Goal: Task Accomplishment & Management: Manage account settings

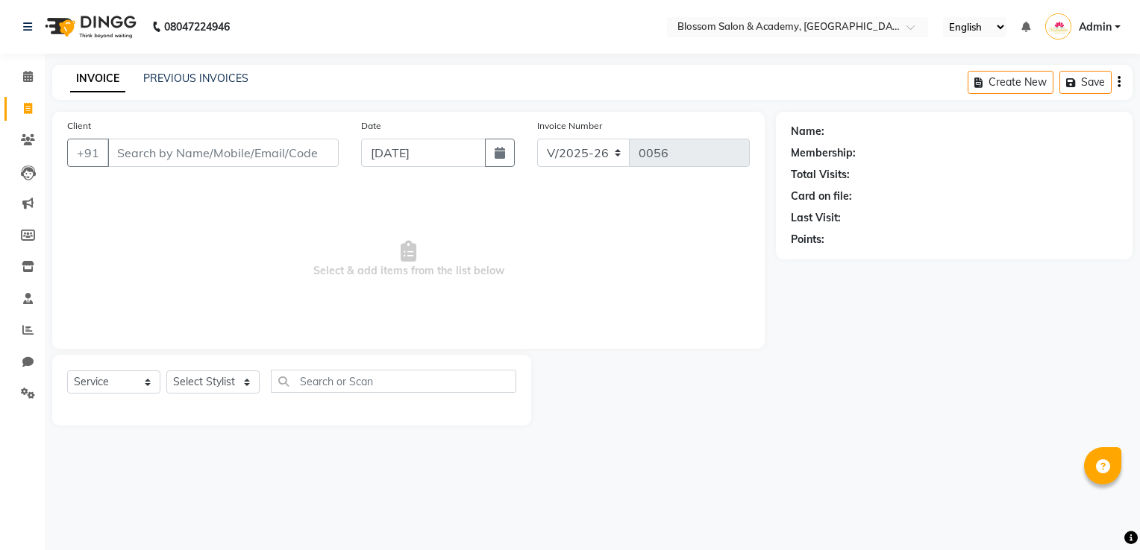
select select "8887"
select select "service"
click at [160, 76] on link "PREVIOUS INVOICES" at bounding box center [195, 78] width 105 height 13
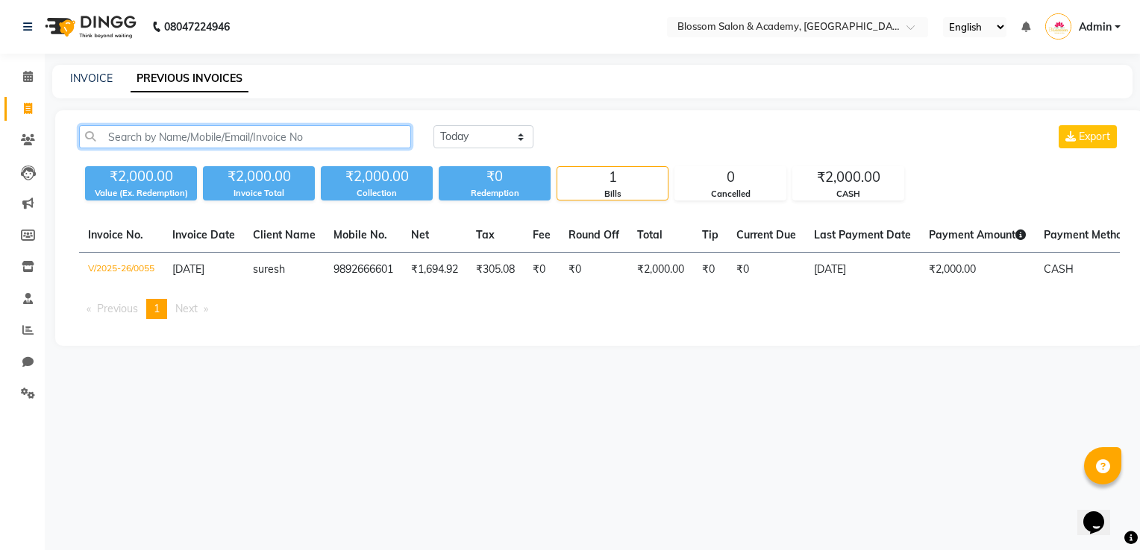
click at [154, 140] on input "text" at bounding box center [245, 136] width 332 height 23
click at [82, 81] on link "INVOICE" at bounding box center [91, 78] width 43 height 13
select select "service"
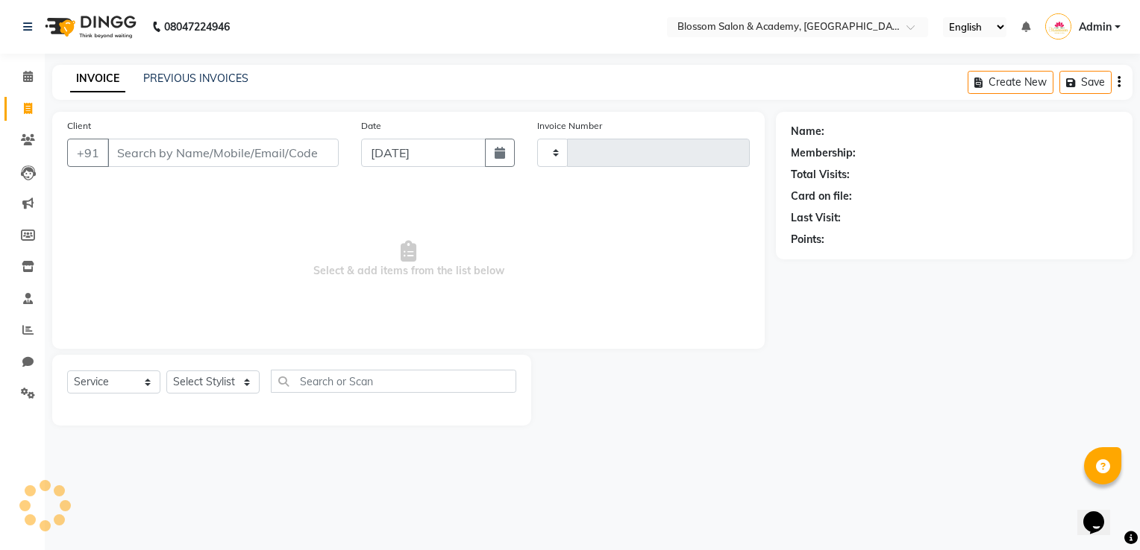
type input "0056"
select select "8887"
click at [130, 156] on input "Client" at bounding box center [222, 153] width 231 height 28
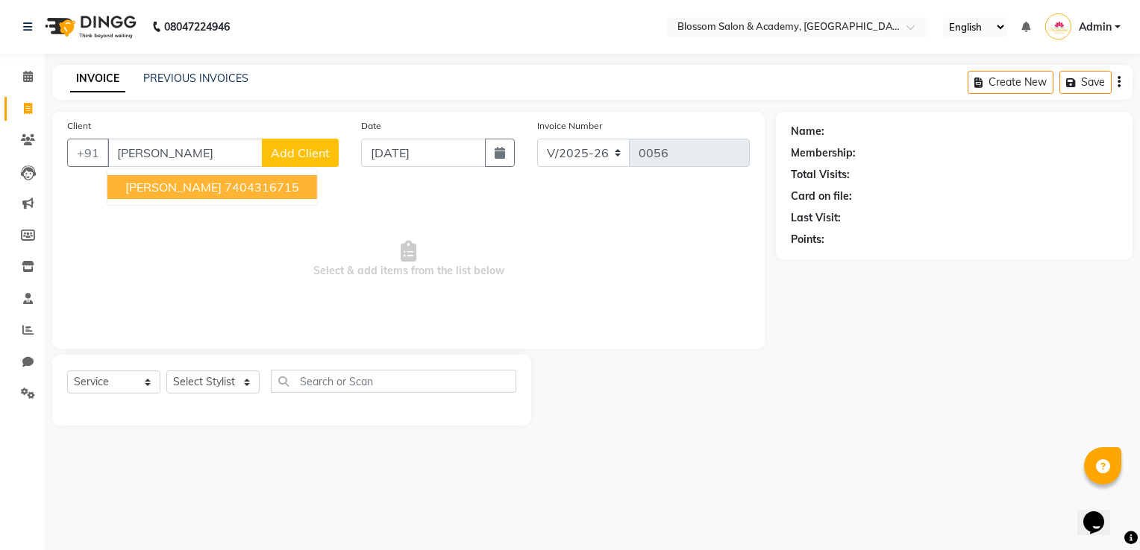
click at [132, 189] on span "[PERSON_NAME]" at bounding box center [173, 187] width 96 height 15
type input "7404316715"
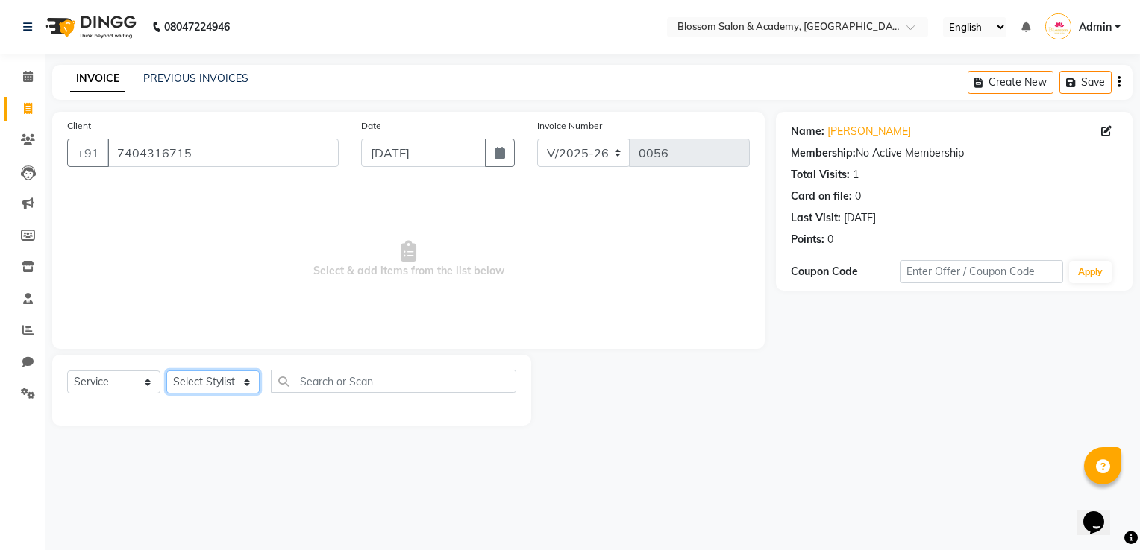
click at [202, 383] on select "Select Stylist [PERSON_NAME] [PERSON_NAME] [PERSON_NAME] [PERSON_NAME] BARBHIYA…" at bounding box center [212, 382] width 93 height 23
select select "89746"
click at [166, 371] on select "Select Stylist [PERSON_NAME] [PERSON_NAME] [PERSON_NAME] [PERSON_NAME] BARBHIYA…" at bounding box center [212, 382] width 93 height 23
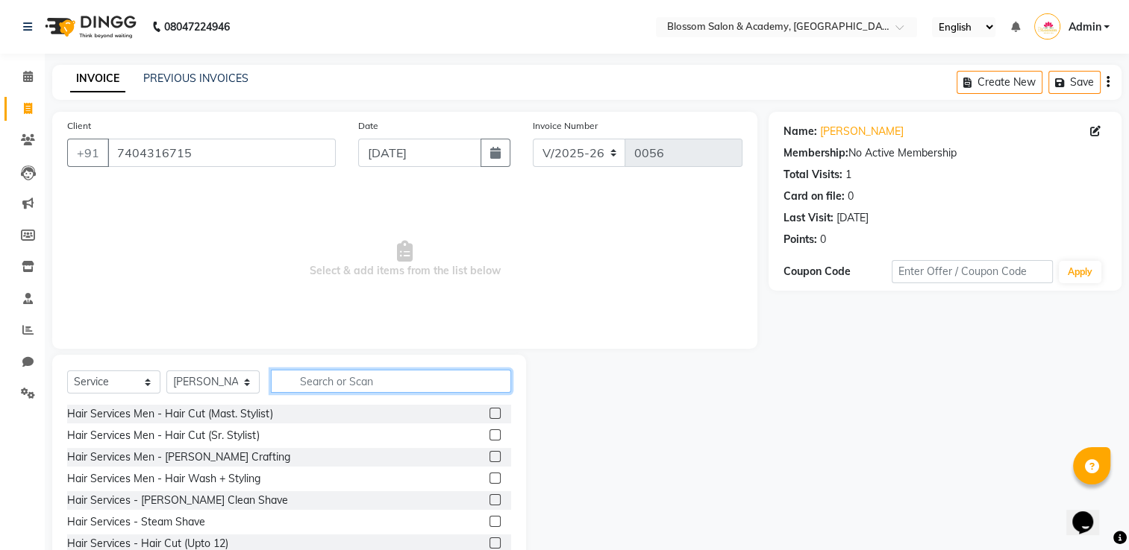
click at [310, 386] on input "text" at bounding box center [391, 381] width 240 height 23
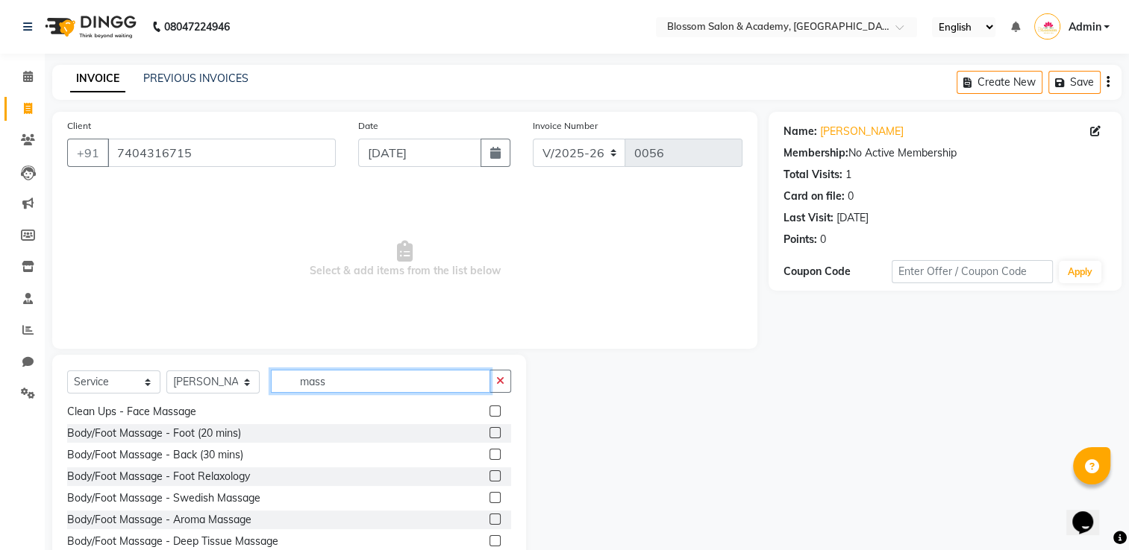
scroll to position [47, 0]
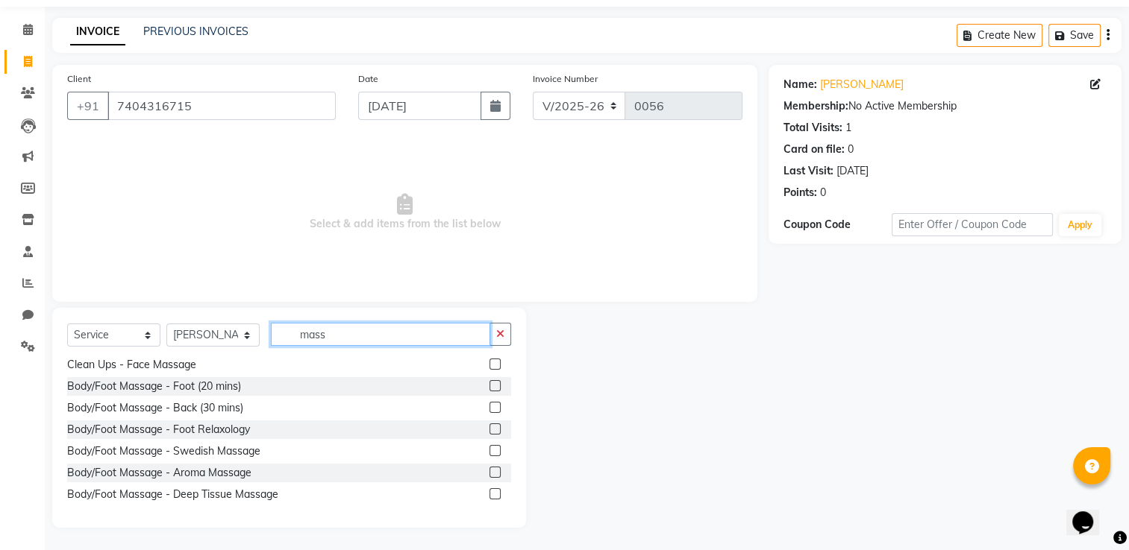
type input "mass"
click at [489, 452] on label at bounding box center [494, 450] width 11 height 11
click at [489, 452] on input "checkbox" at bounding box center [494, 452] width 10 height 10
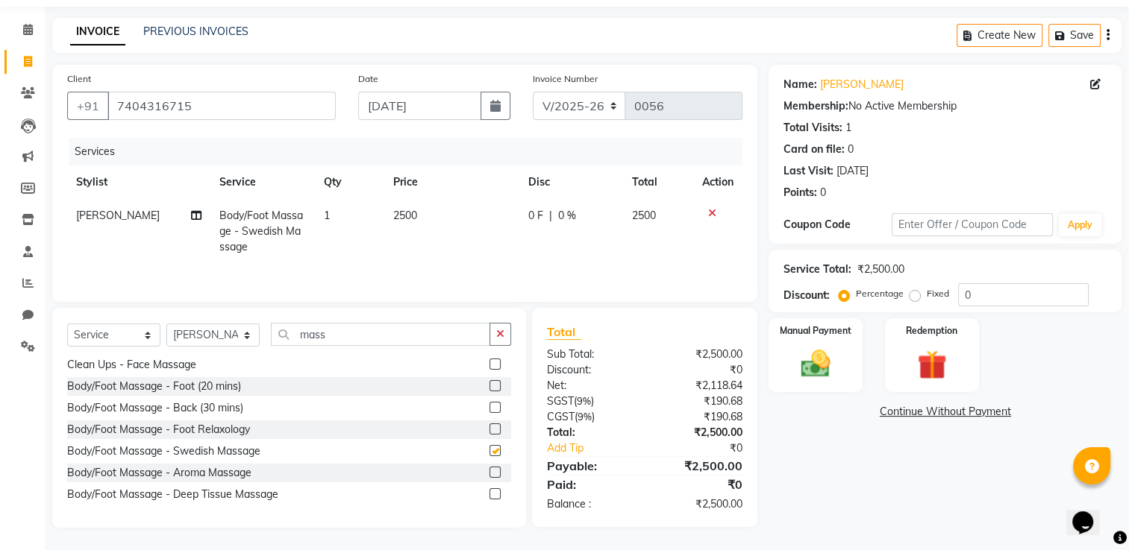
checkbox input "false"
click at [337, 336] on input "mass" at bounding box center [380, 334] width 219 height 23
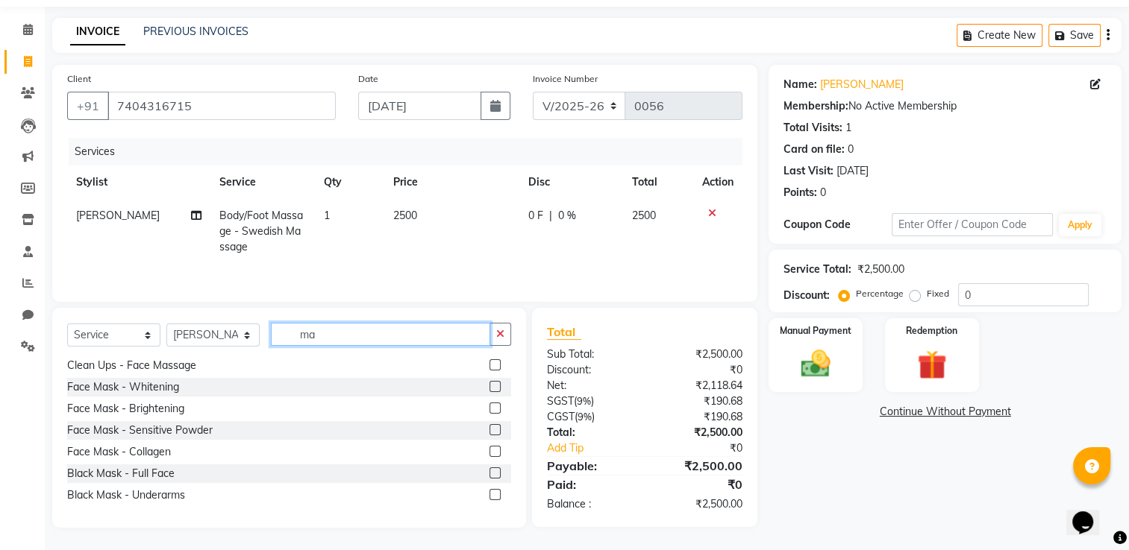
type input "m"
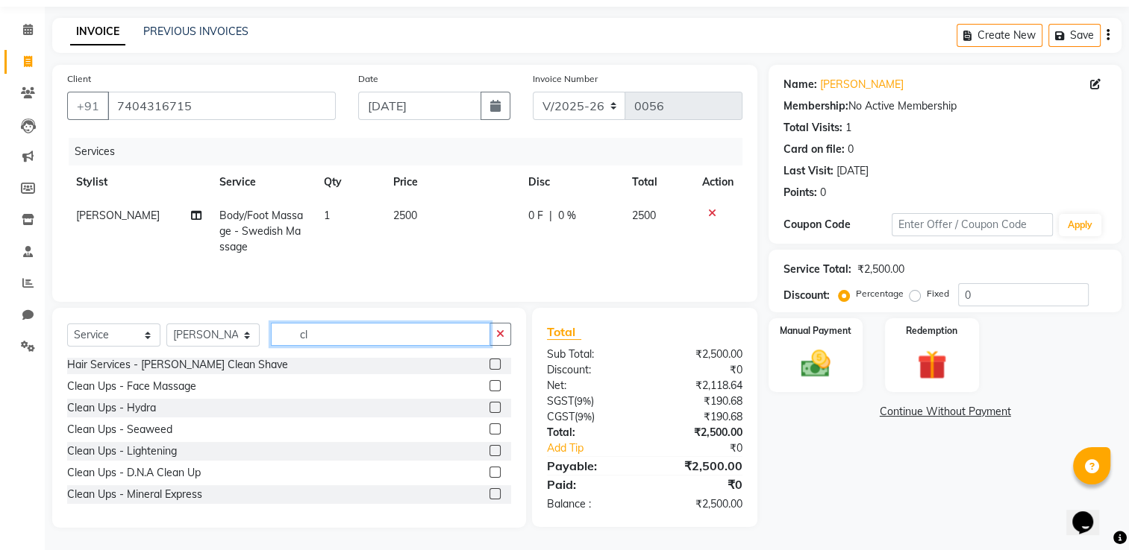
scroll to position [2, 0]
type input "cl"
click at [489, 432] on label at bounding box center [494, 429] width 11 height 11
click at [489, 432] on input "checkbox" at bounding box center [494, 430] width 10 height 10
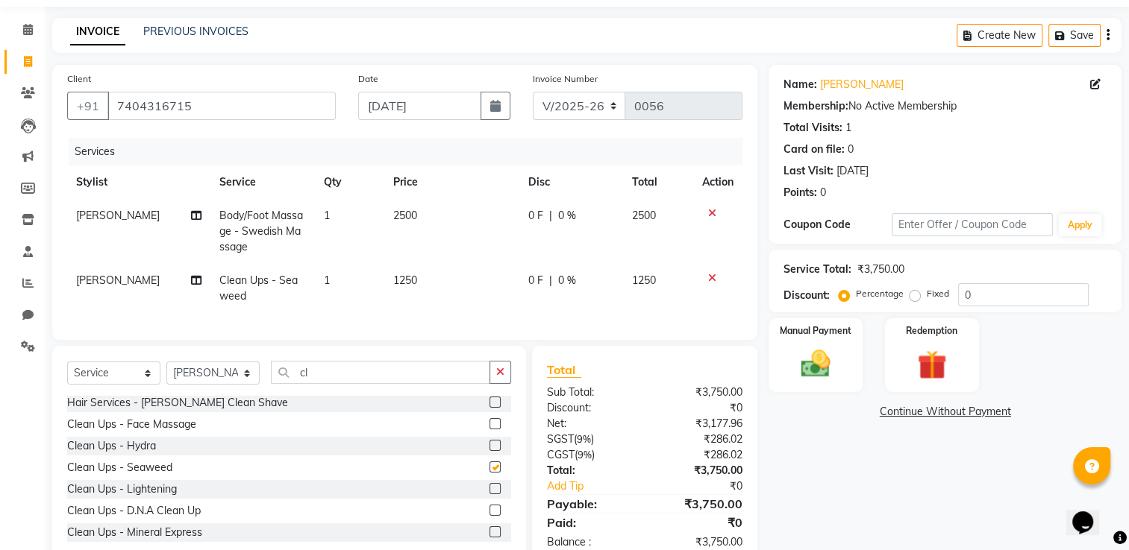
checkbox input "false"
click at [489, 495] on label at bounding box center [494, 488] width 11 height 11
click at [489, 495] on input "checkbox" at bounding box center [494, 490] width 10 height 10
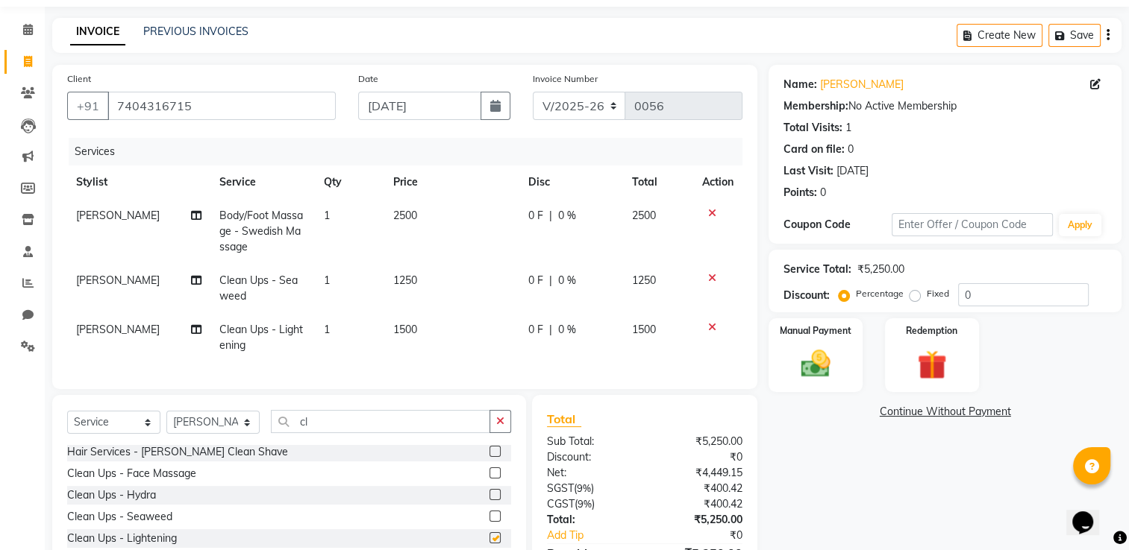
checkbox input "false"
click at [709, 279] on icon at bounding box center [712, 278] width 8 height 10
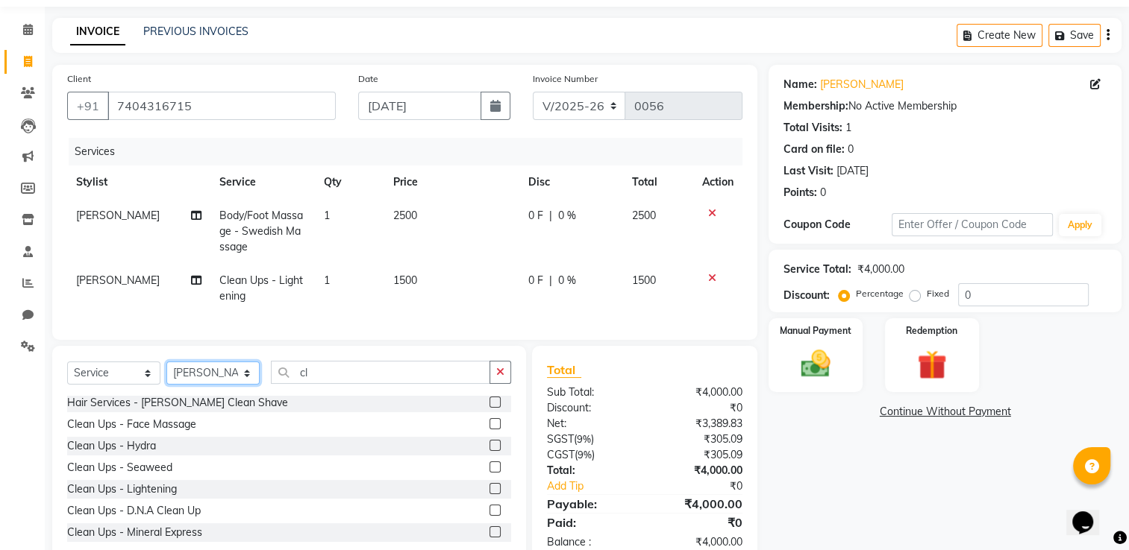
click at [236, 380] on select "Select Stylist [PERSON_NAME] [PERSON_NAME] [PERSON_NAME] [PERSON_NAME] BARBHIYA…" at bounding box center [212, 373] width 93 height 23
select select "89743"
click at [166, 374] on select "Select Stylist [PERSON_NAME] [PERSON_NAME] [PERSON_NAME] [PERSON_NAME] BARBHIYA…" at bounding box center [212, 373] width 93 height 23
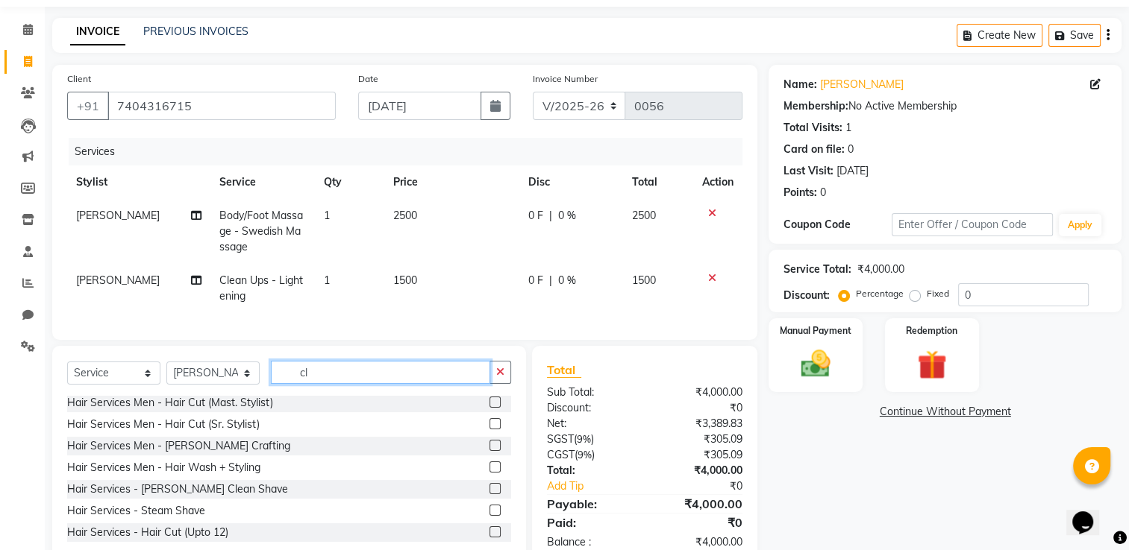
click at [316, 381] on input "cl" at bounding box center [380, 372] width 219 height 23
type input "c"
type input "be"
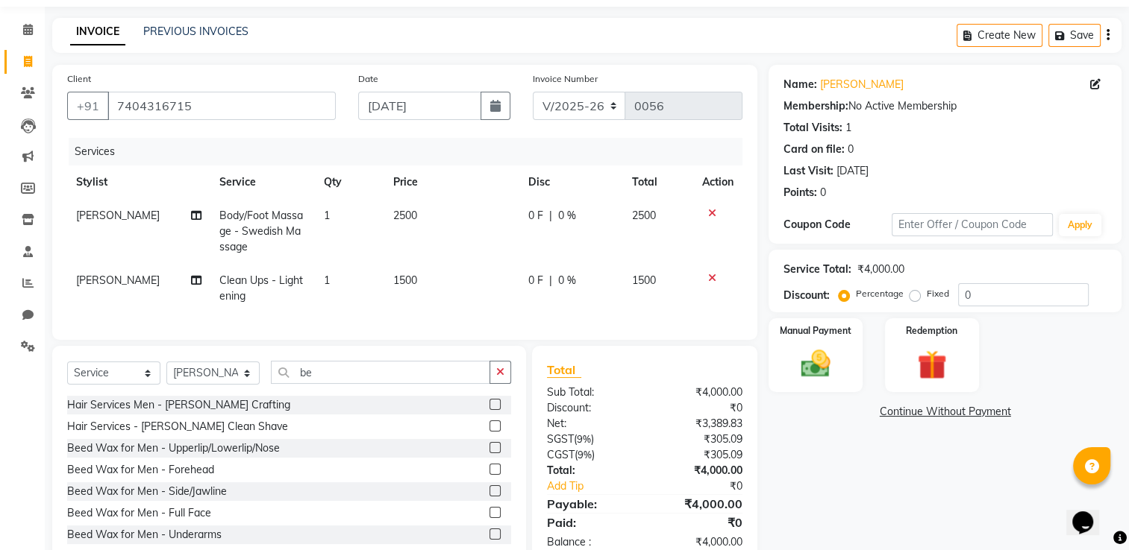
click at [489, 432] on label at bounding box center [494, 426] width 11 height 11
click at [489, 432] on input "checkbox" at bounding box center [494, 427] width 10 height 10
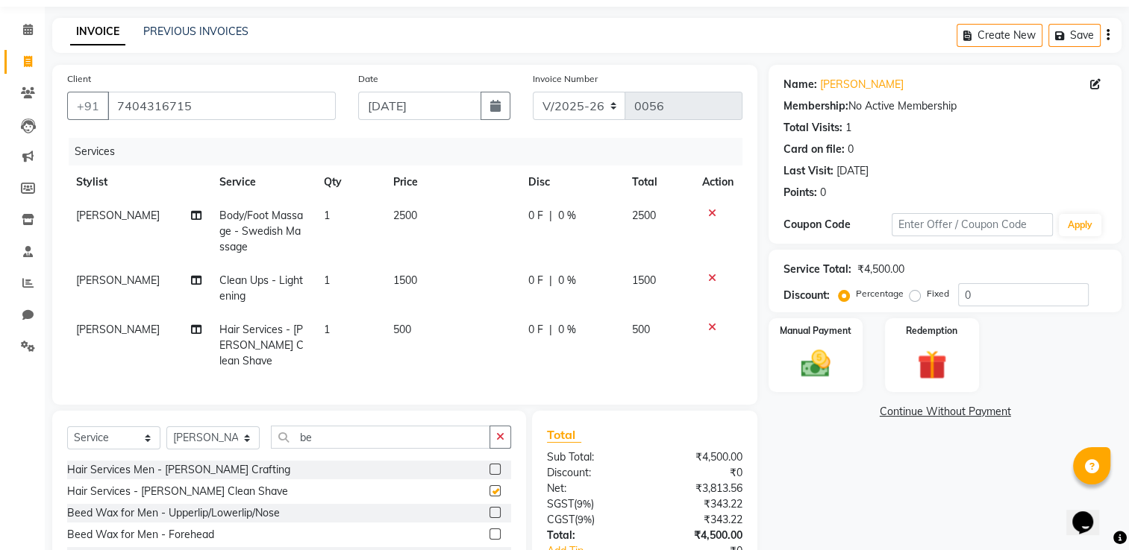
checkbox input "false"
click at [407, 327] on span "500" at bounding box center [402, 329] width 18 height 13
select select "89743"
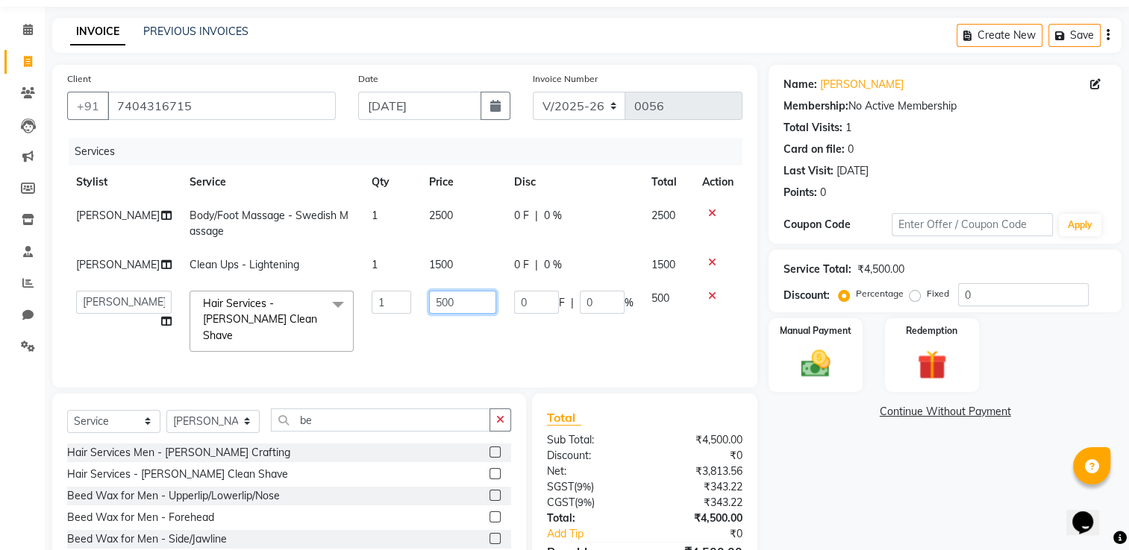
click at [436, 313] on input "500" at bounding box center [462, 302] width 66 height 23
type input "250"
click at [436, 219] on td "2500" at bounding box center [462, 223] width 84 height 49
select select "89746"
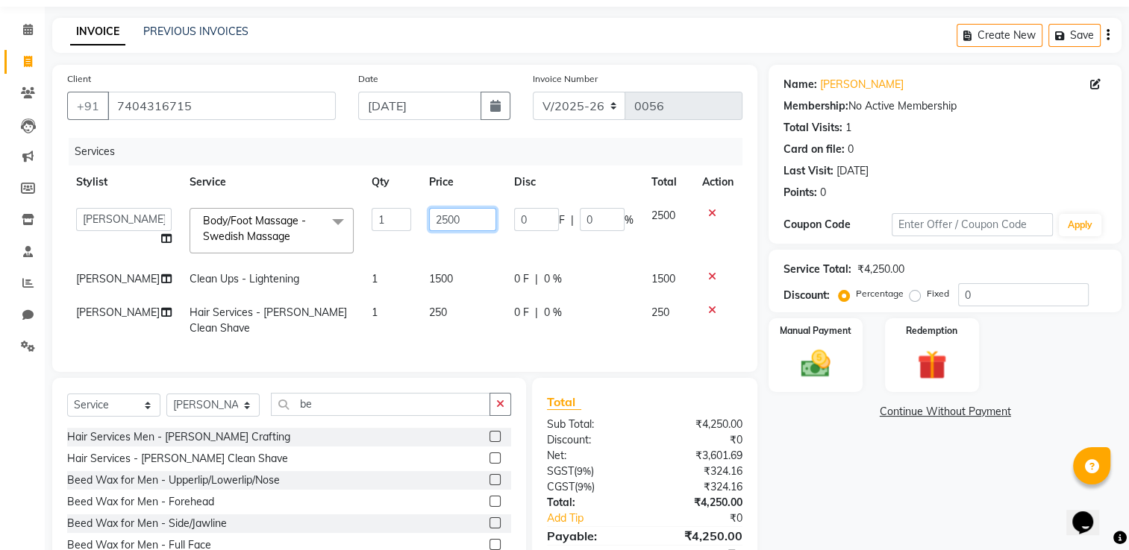
click at [445, 219] on input "2500" at bounding box center [462, 219] width 66 height 23
type input "2000"
click at [801, 471] on div "Name: [PERSON_NAME] Membership: No Active Membership Total Visits: 1 Card on fi…" at bounding box center [950, 331] width 364 height 533
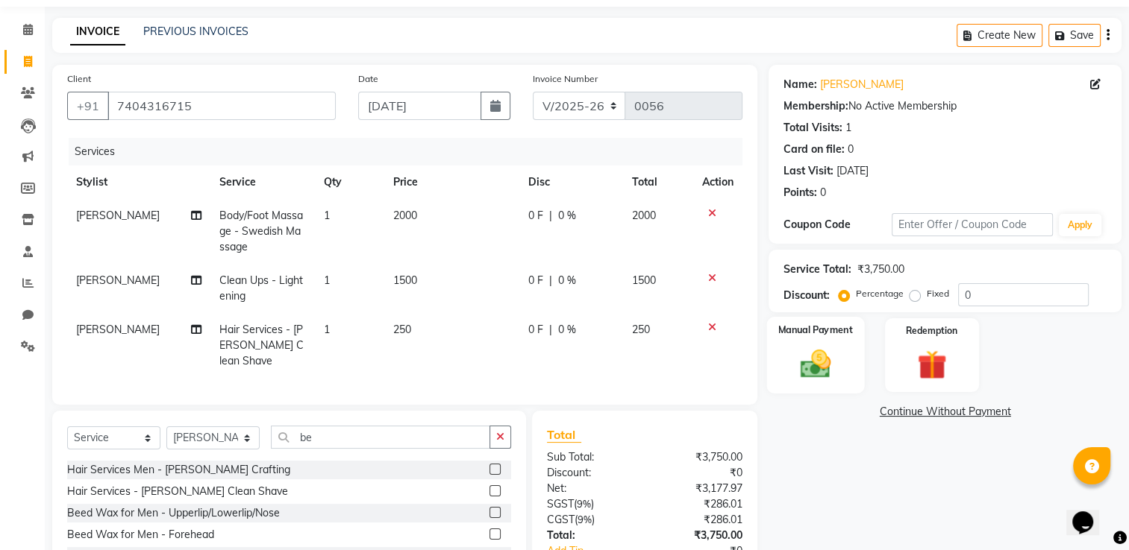
click at [835, 374] on img at bounding box center [816, 364] width 50 height 35
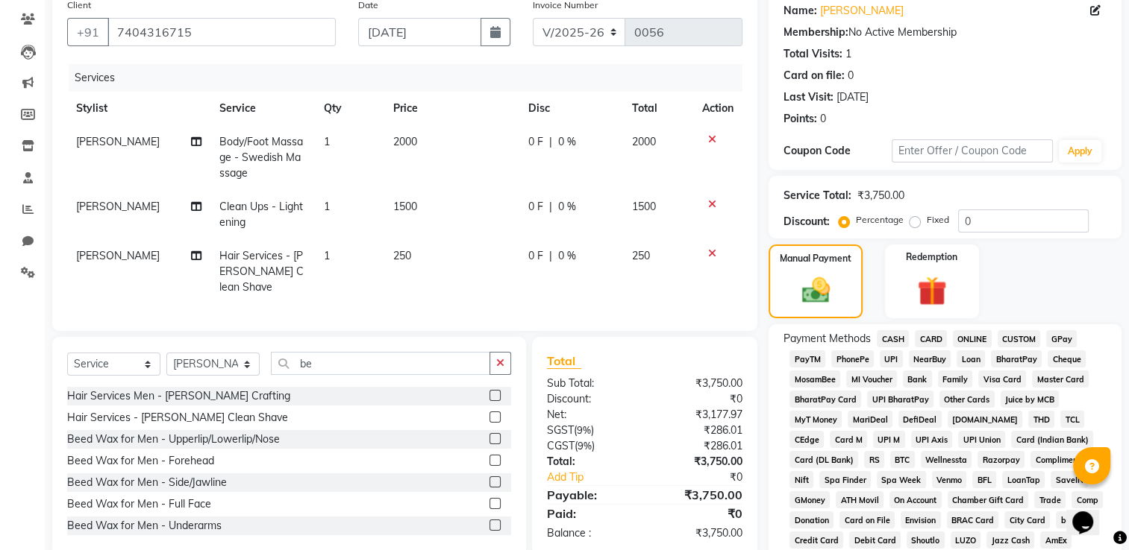
scroll to position [122, 0]
click at [895, 339] on span "CASH" at bounding box center [892, 338] width 32 height 17
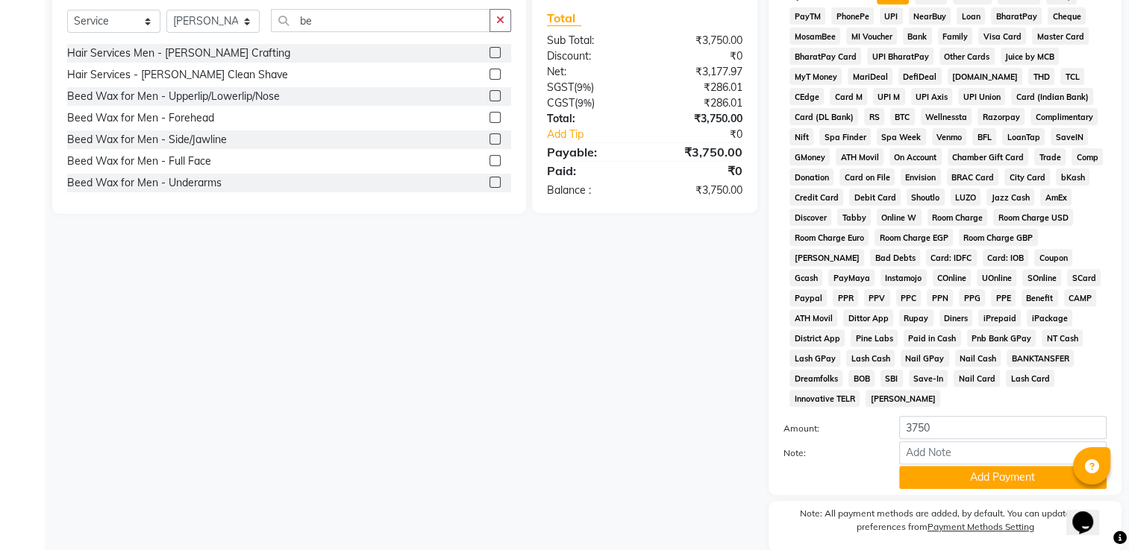
scroll to position [510, 0]
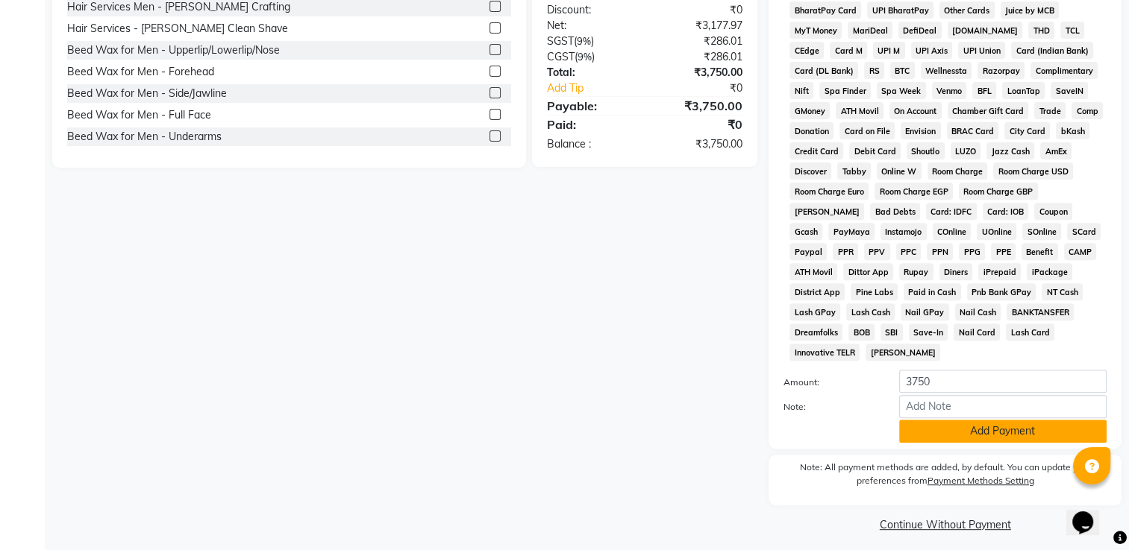
click at [1042, 421] on button "Add Payment" at bounding box center [1002, 431] width 207 height 23
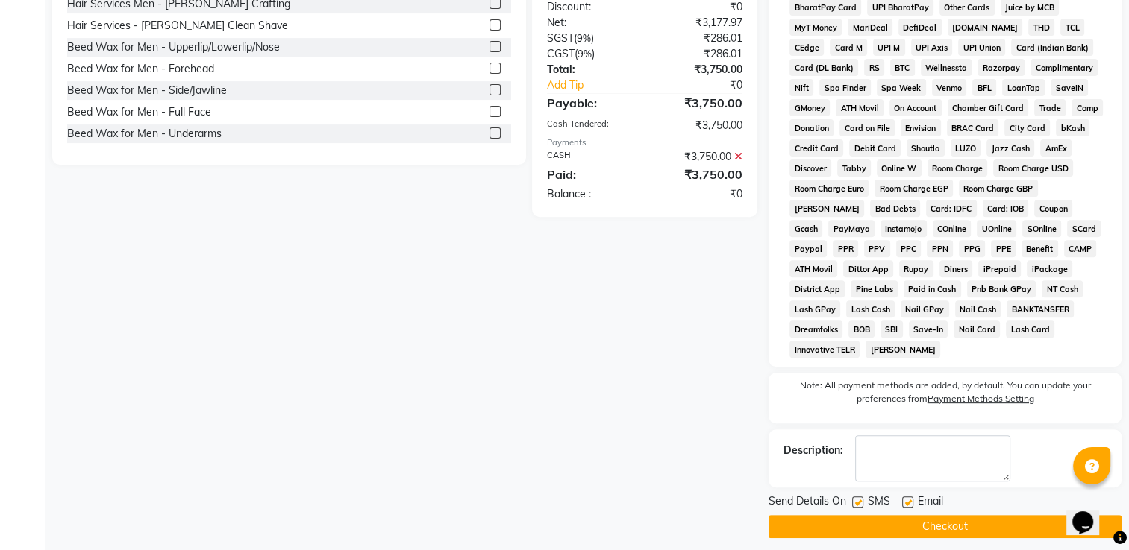
scroll to position [514, 0]
click at [857, 496] on label at bounding box center [857, 501] width 11 height 11
click at [857, 498] on input "checkbox" at bounding box center [857, 503] width 10 height 10
checkbox input "false"
click at [908, 496] on label at bounding box center [907, 501] width 11 height 11
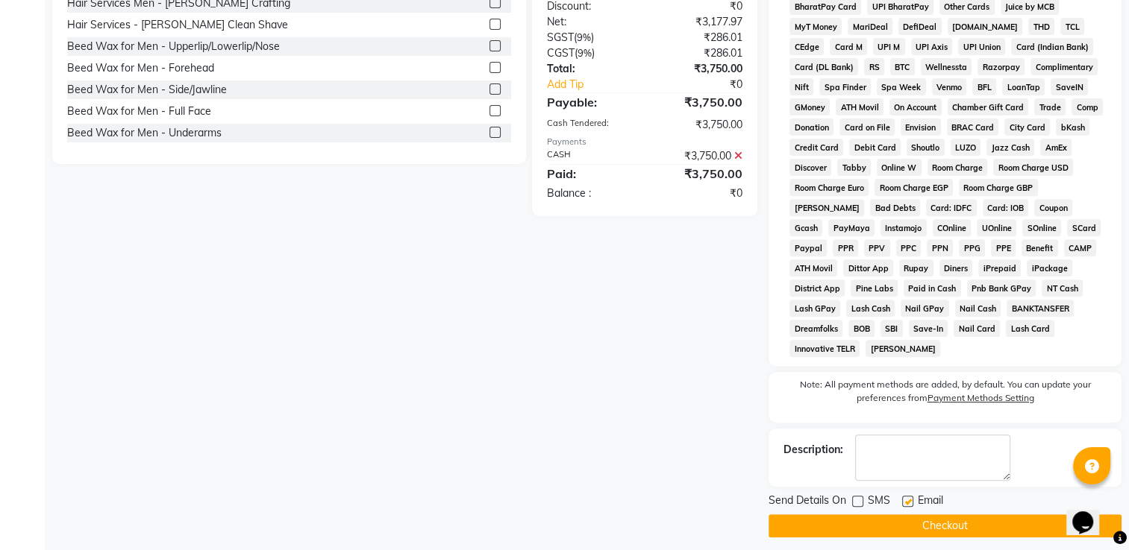
click at [908, 498] on input "checkbox" at bounding box center [907, 503] width 10 height 10
checkbox input "false"
click at [897, 515] on button "Checkout" at bounding box center [944, 526] width 353 height 23
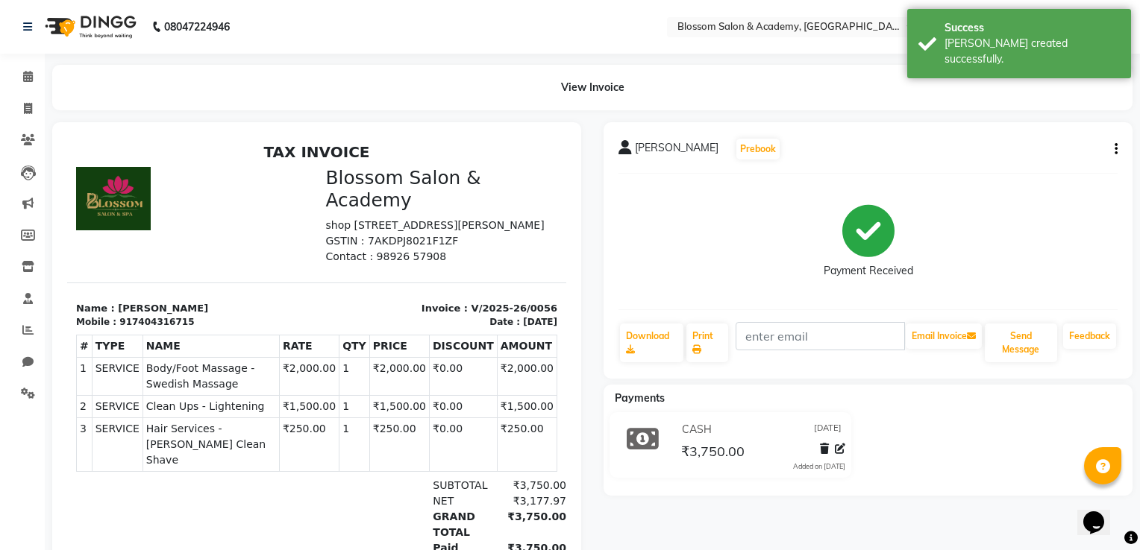
select select "8887"
select select "service"
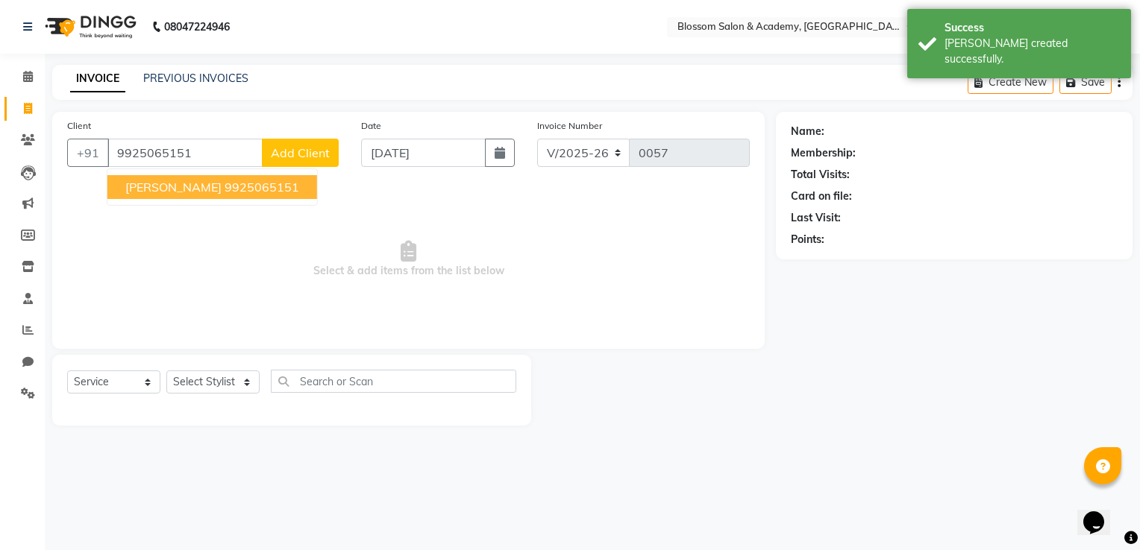
type input "9925065151"
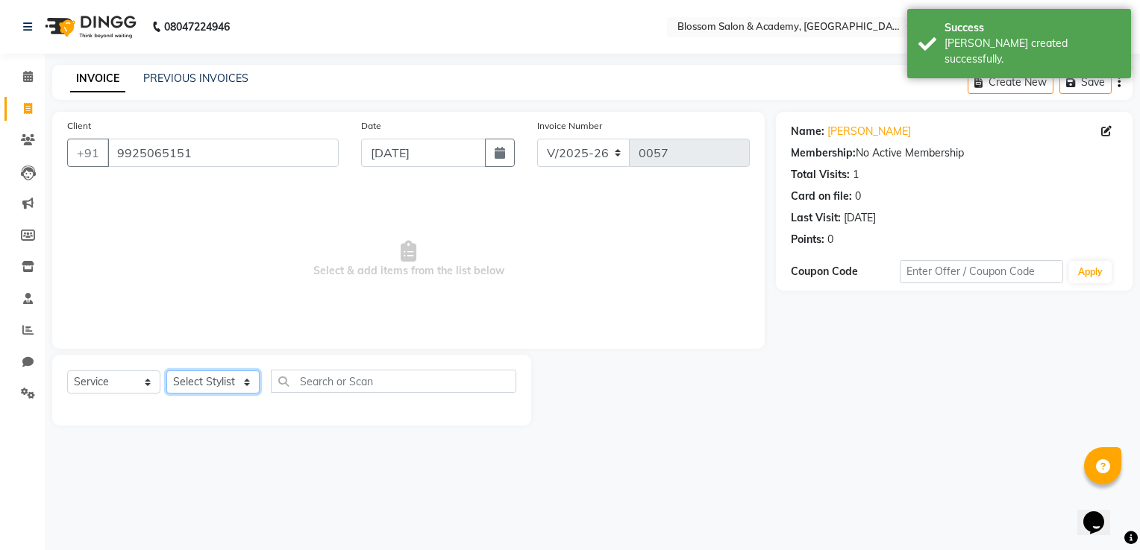
click at [240, 383] on select "Select Stylist [PERSON_NAME] [PERSON_NAME] [PERSON_NAME] [PERSON_NAME] BARBHIYA…" at bounding box center [212, 382] width 93 height 23
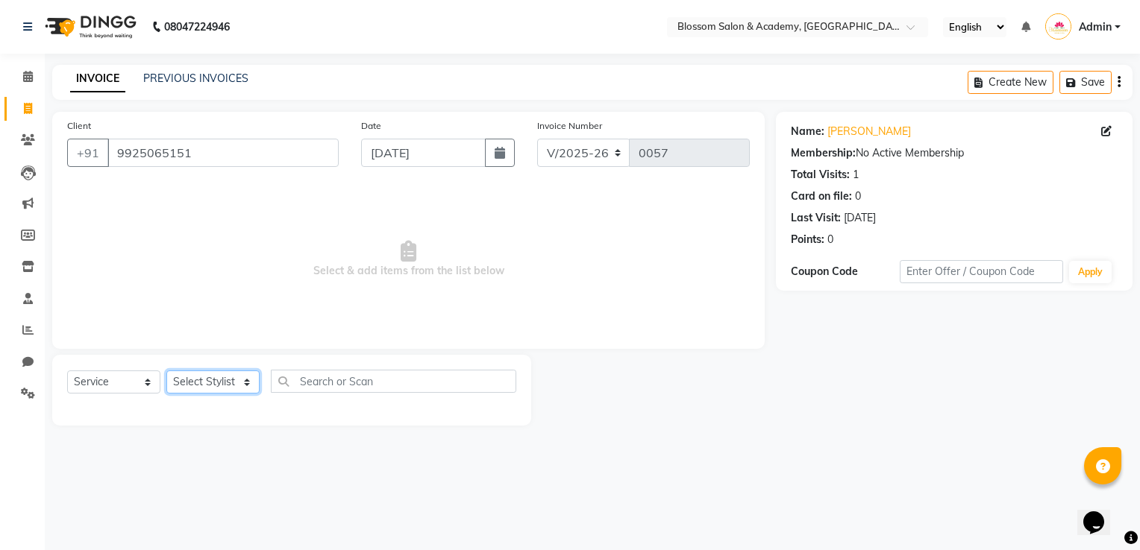
select select "89746"
click at [166, 371] on select "Select Stylist [PERSON_NAME] [PERSON_NAME] [PERSON_NAME] [PERSON_NAME] BARBHIYA…" at bounding box center [212, 382] width 93 height 23
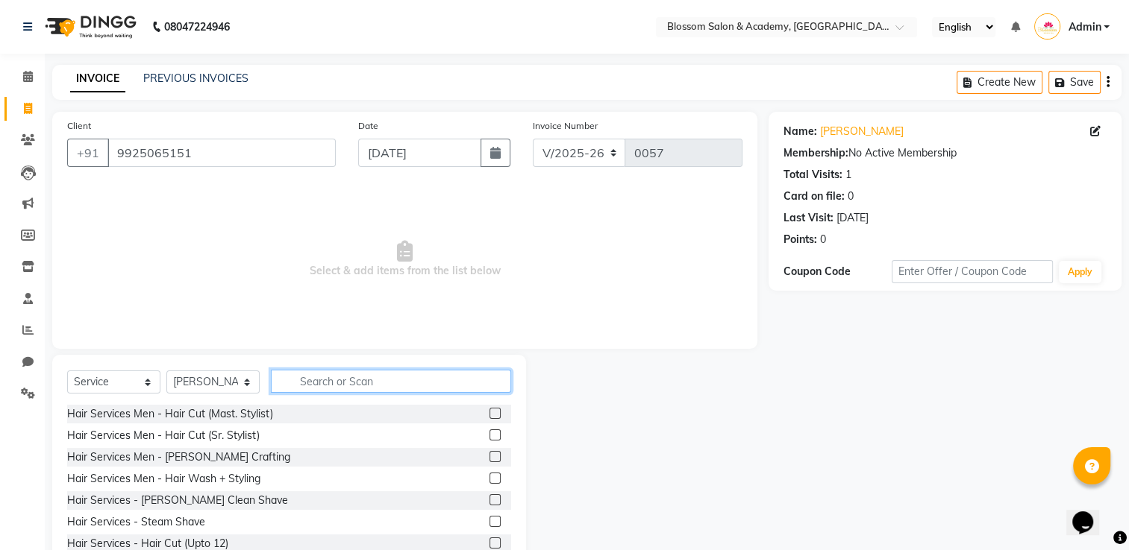
click at [374, 381] on input "text" at bounding box center [391, 381] width 240 height 23
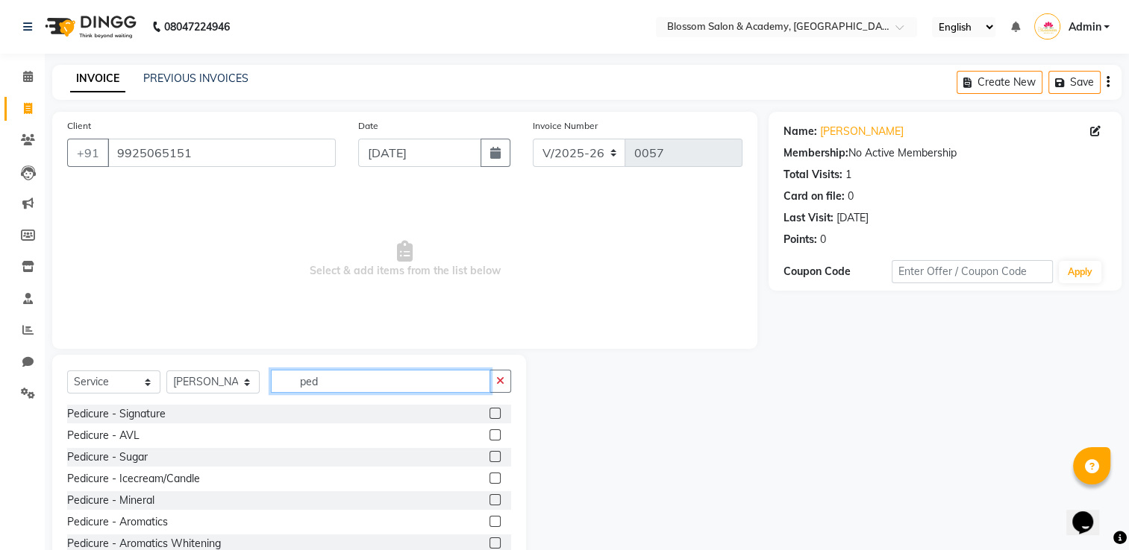
type input "ped"
click at [489, 419] on div at bounding box center [494, 416] width 10 height 16
click at [489, 416] on label at bounding box center [494, 413] width 11 height 11
click at [489, 416] on input "checkbox" at bounding box center [494, 414] width 10 height 10
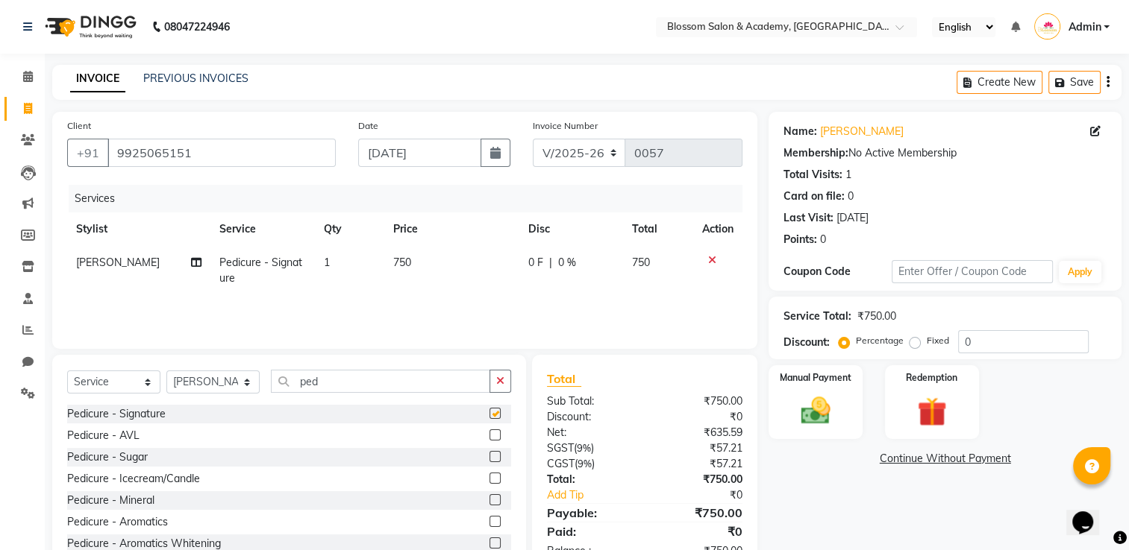
checkbox input "false"
click at [844, 404] on div "Manual Payment" at bounding box center [816, 402] width 98 height 77
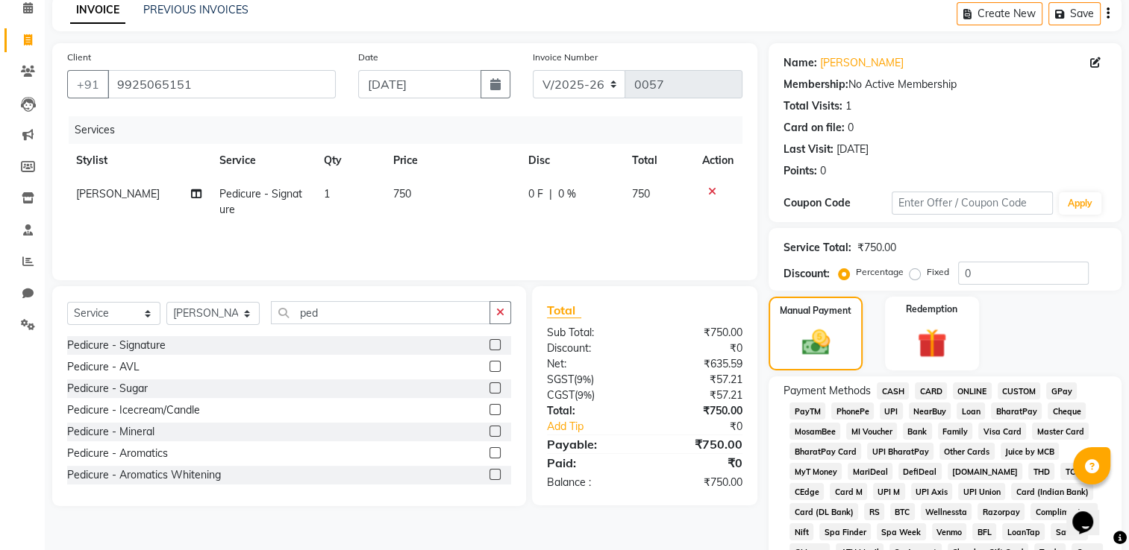
scroll to position [149, 0]
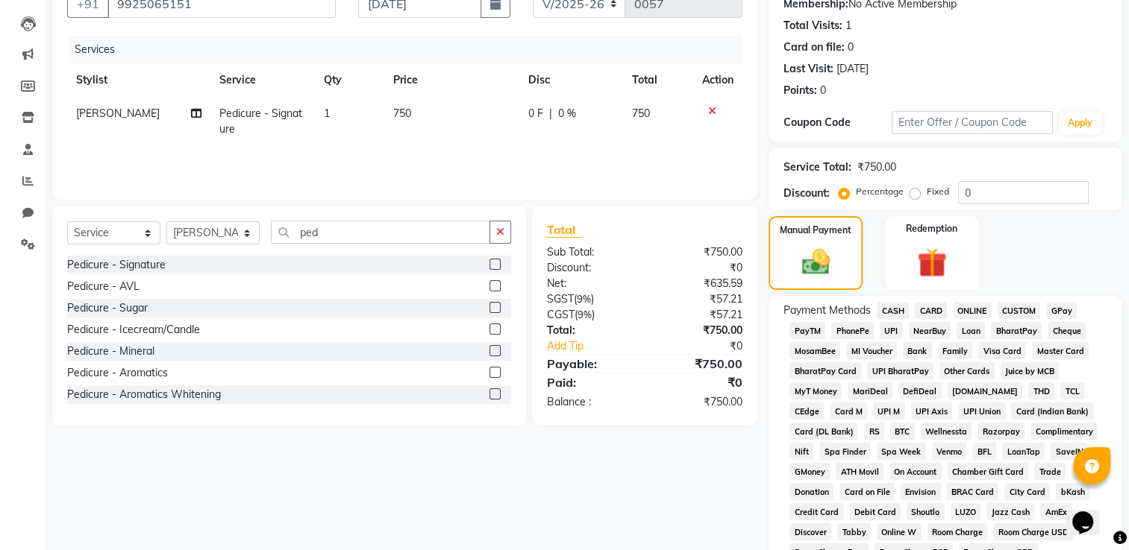
click at [1065, 304] on span "GPay" at bounding box center [1061, 310] width 31 height 17
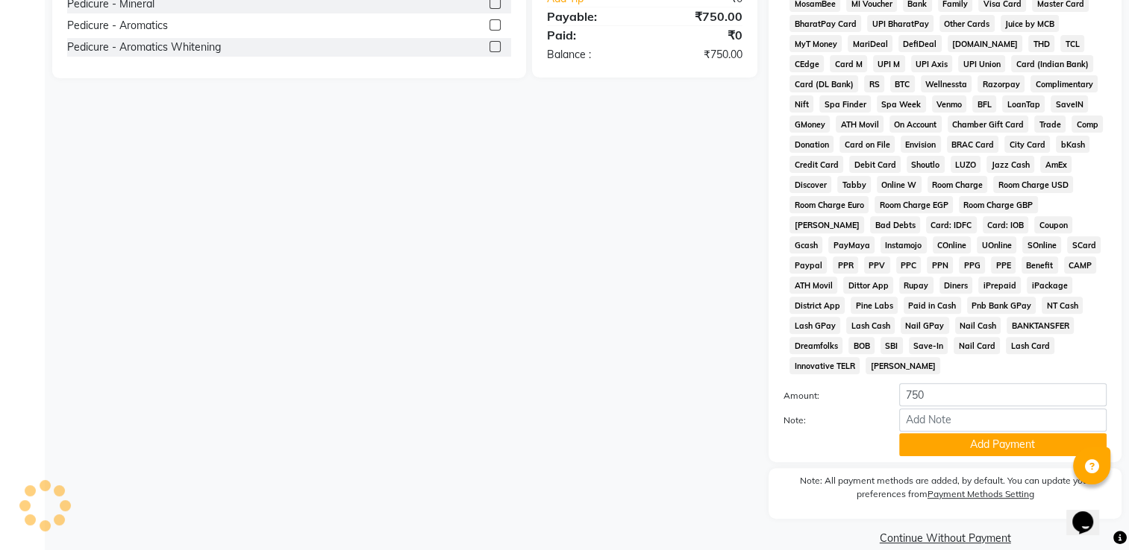
scroll to position [510, 0]
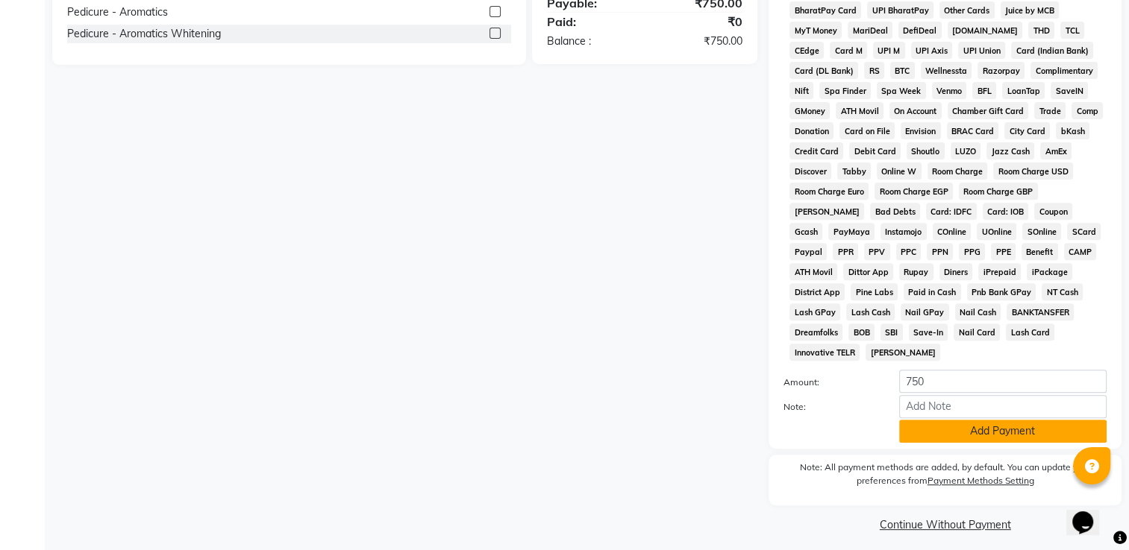
click at [937, 421] on button "Add Payment" at bounding box center [1002, 431] width 207 height 23
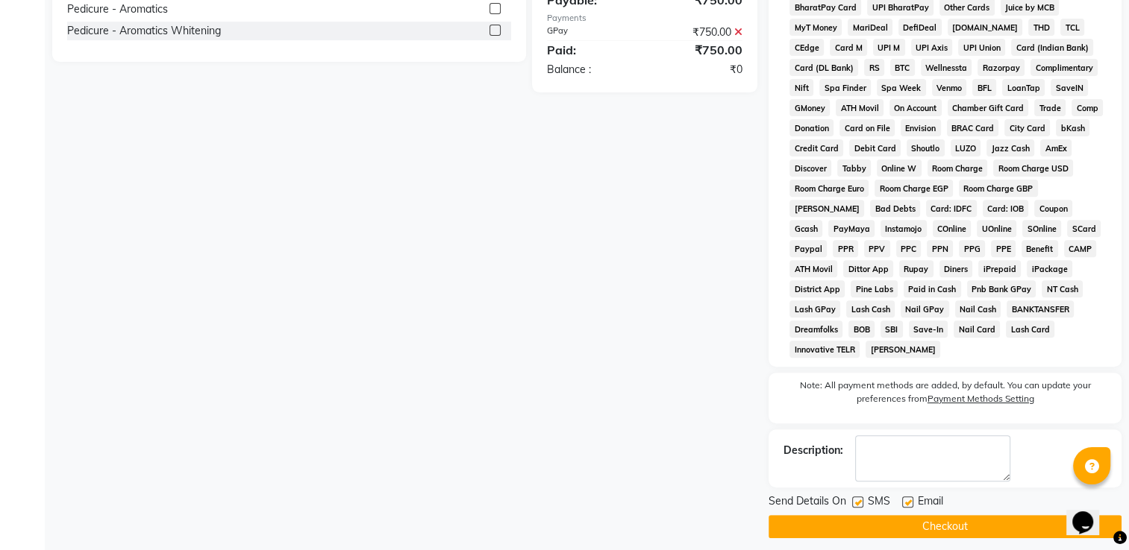
scroll to position [514, 0]
click at [856, 496] on label at bounding box center [857, 501] width 11 height 11
click at [856, 498] on input "checkbox" at bounding box center [857, 503] width 10 height 10
checkbox input "false"
click at [907, 497] on label at bounding box center [907, 501] width 11 height 11
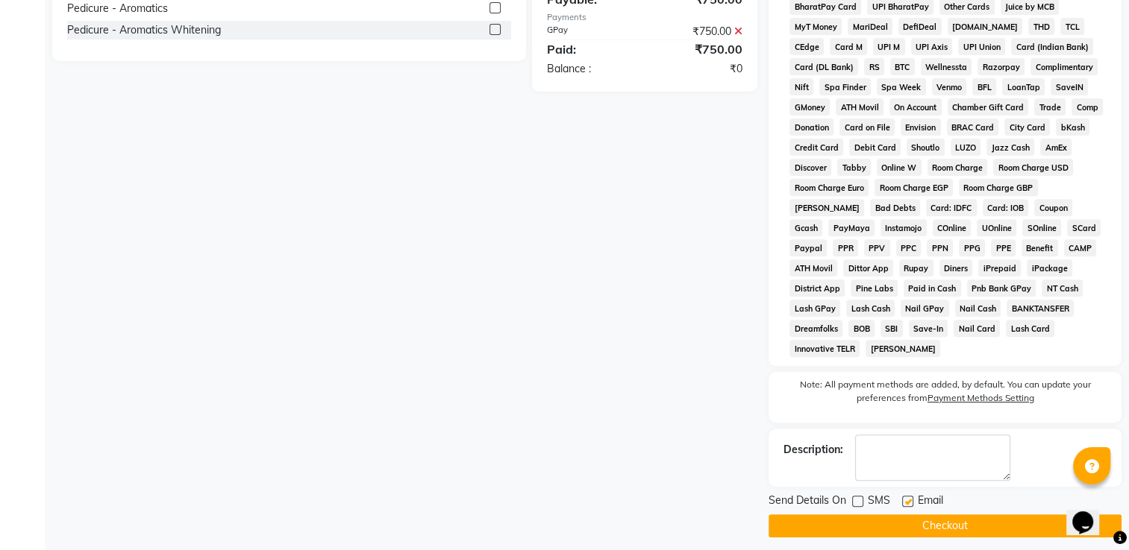
click at [907, 498] on input "checkbox" at bounding box center [907, 503] width 10 height 10
checkbox input "false"
click at [889, 515] on button "Checkout" at bounding box center [944, 526] width 353 height 23
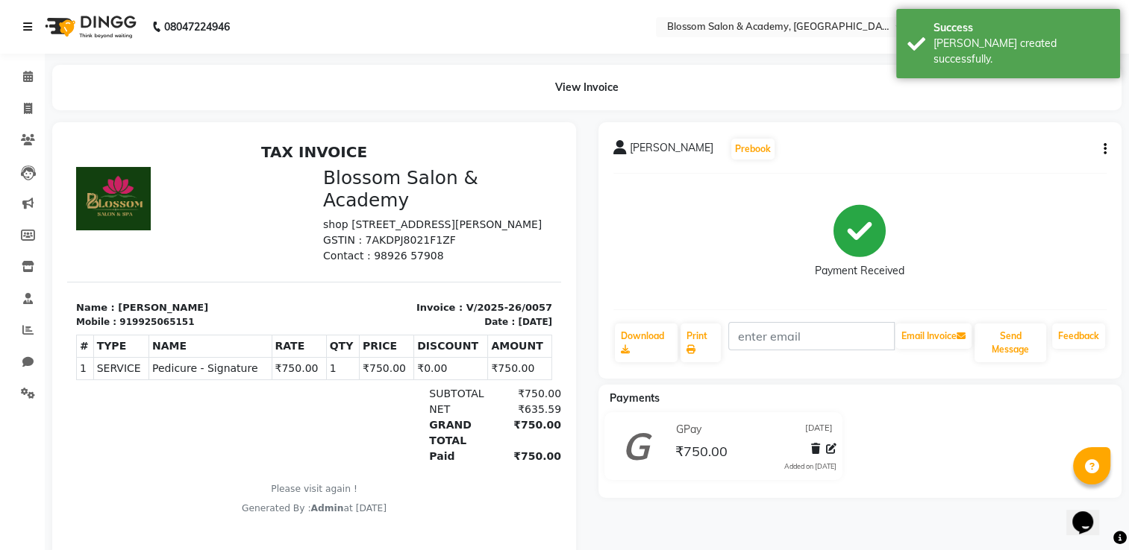
select select "8887"
select select "service"
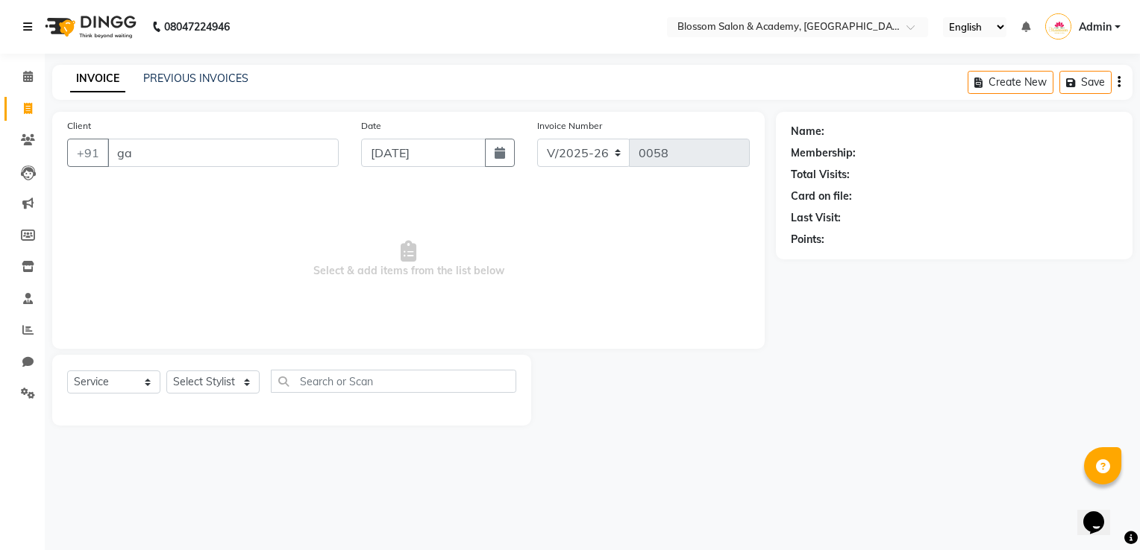
type input "g"
type input "Gaurav"
click at [286, 159] on span "Add Client" at bounding box center [300, 152] width 59 height 15
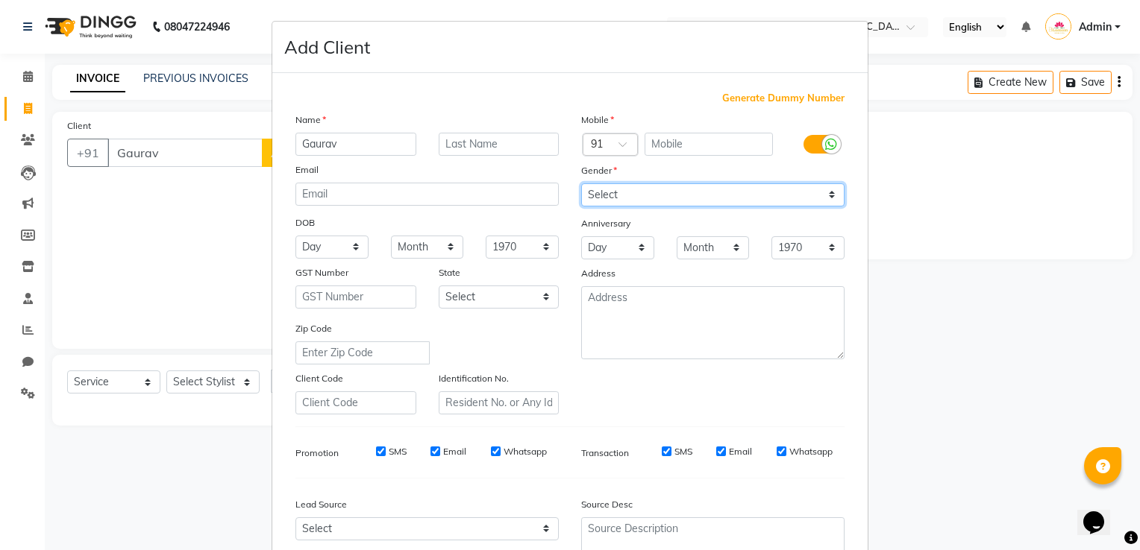
drag, startPoint x: 639, startPoint y: 194, endPoint x: 637, endPoint y: 210, distance: 15.8
click at [639, 194] on select "Select [DEMOGRAPHIC_DATA] [DEMOGRAPHIC_DATA] Other Prefer Not To Say" at bounding box center [712, 194] width 263 height 23
select select "[DEMOGRAPHIC_DATA]"
click at [581, 184] on select "Select [DEMOGRAPHIC_DATA] [DEMOGRAPHIC_DATA] Other Prefer Not To Say" at bounding box center [712, 194] width 263 height 23
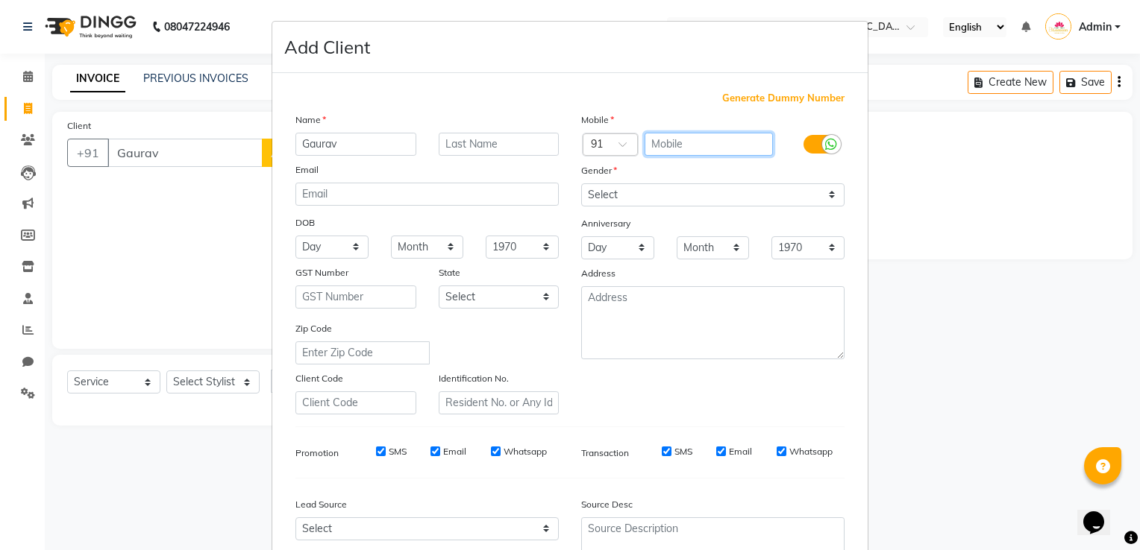
click at [677, 151] on input "text" at bounding box center [708, 144] width 129 height 23
click at [638, 175] on div "Gender" at bounding box center [713, 173] width 286 height 21
click at [678, 142] on input "text" at bounding box center [708, 144] width 129 height 23
click at [570, 181] on div "Gender" at bounding box center [594, 173] width 48 height 21
click at [673, 145] on input "text" at bounding box center [708, 144] width 129 height 23
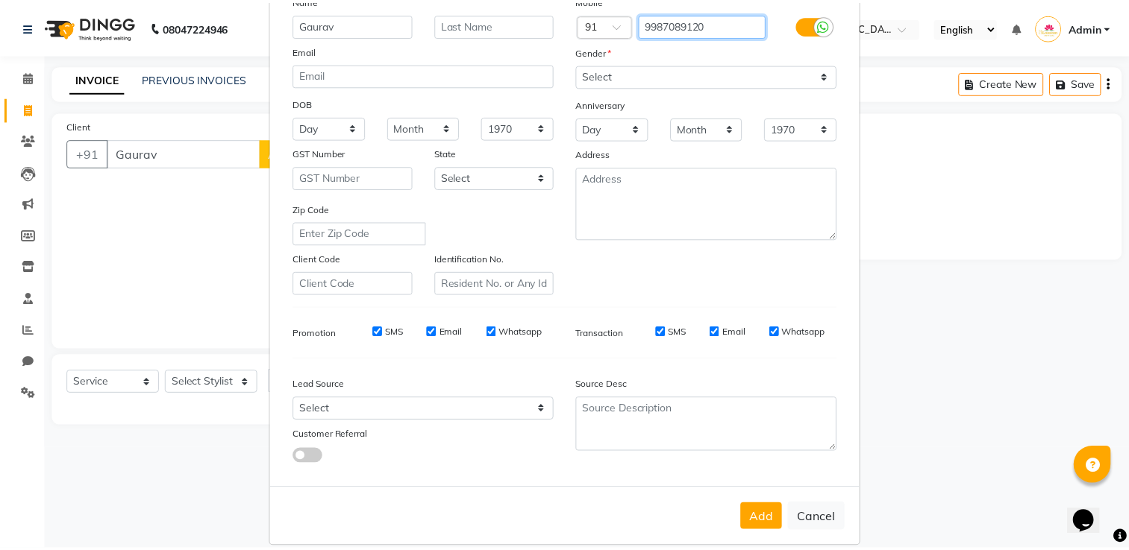
scroll to position [145, 0]
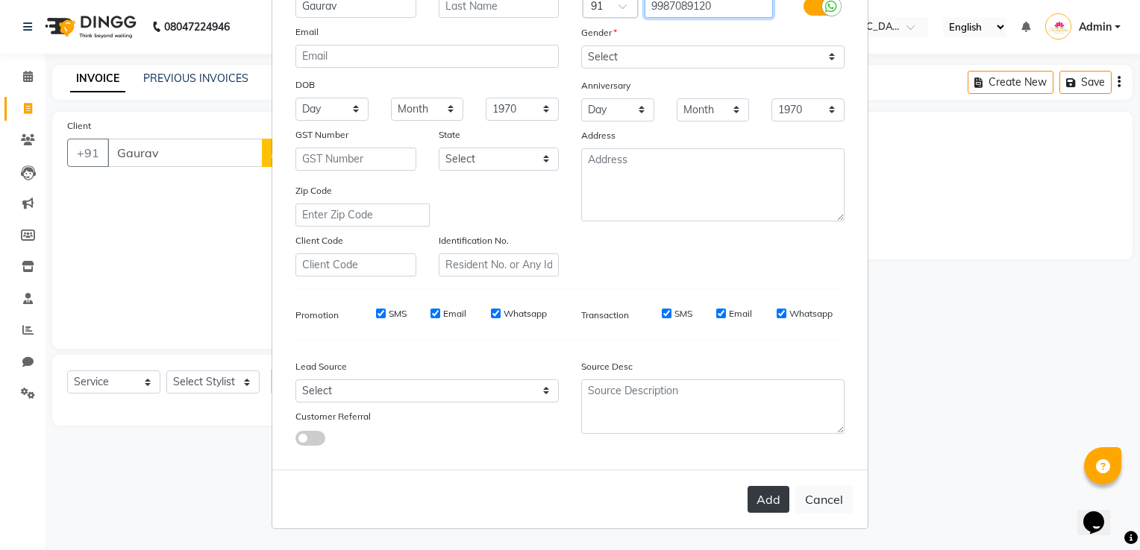
type input "9987089120"
click at [769, 503] on button "Add" at bounding box center [768, 499] width 42 height 27
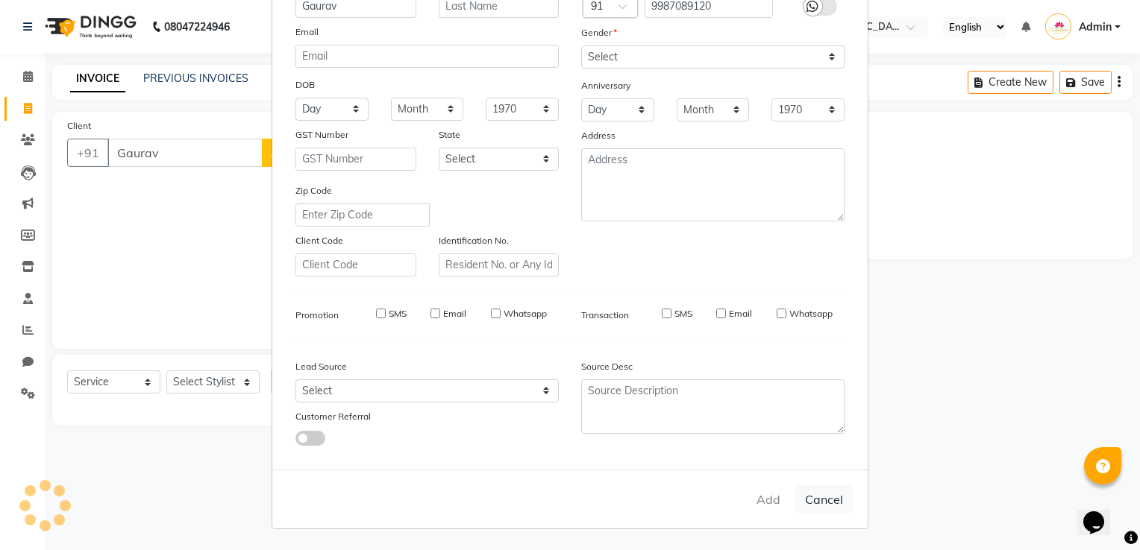
type input "9987089120"
select select
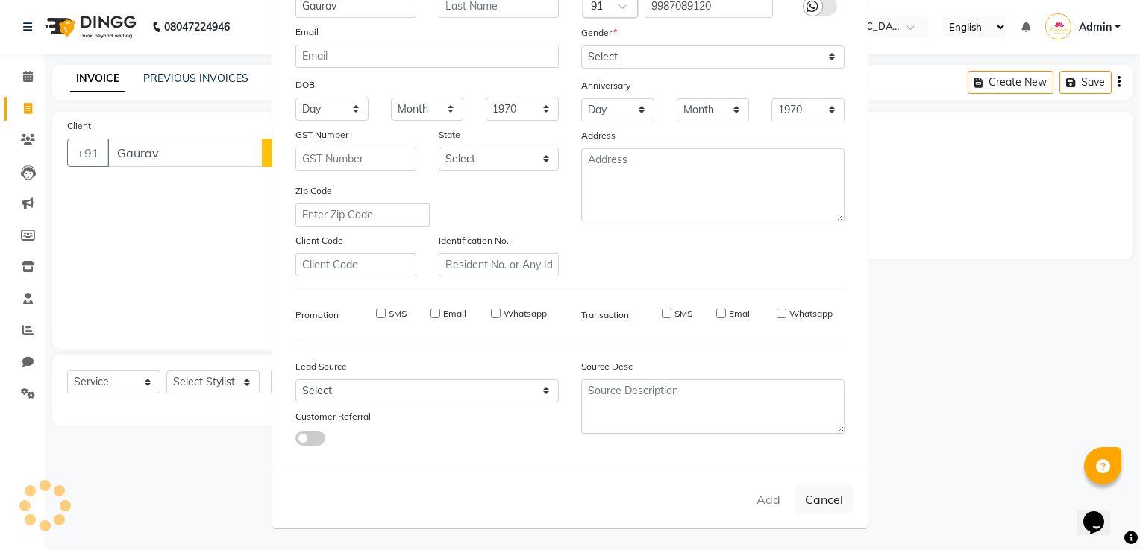
select select
checkbox input "false"
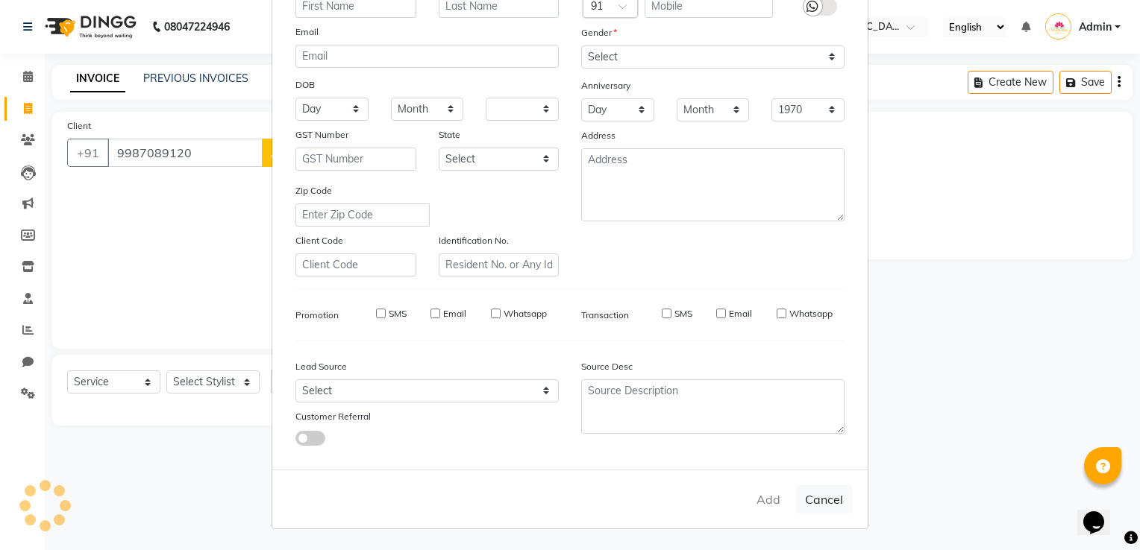
checkbox input "false"
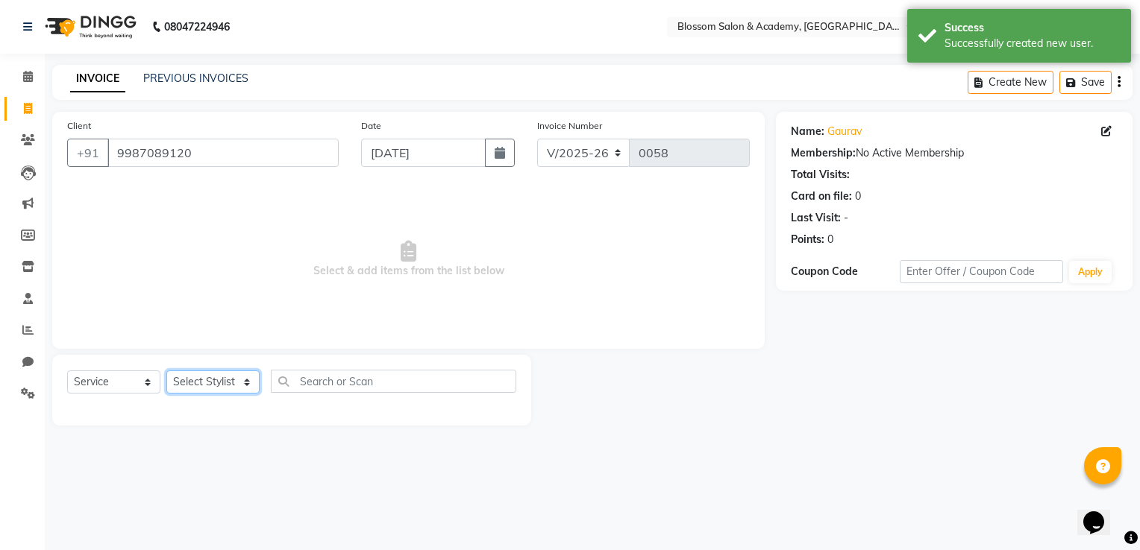
click at [198, 386] on select "Select Stylist [PERSON_NAME] [PERSON_NAME] [PERSON_NAME] [PERSON_NAME] BARBHIYA…" at bounding box center [212, 382] width 93 height 23
select select "89743"
click at [166, 371] on select "Select Stylist [PERSON_NAME] [PERSON_NAME] [PERSON_NAME] [PERSON_NAME] BARBHIYA…" at bounding box center [212, 382] width 93 height 23
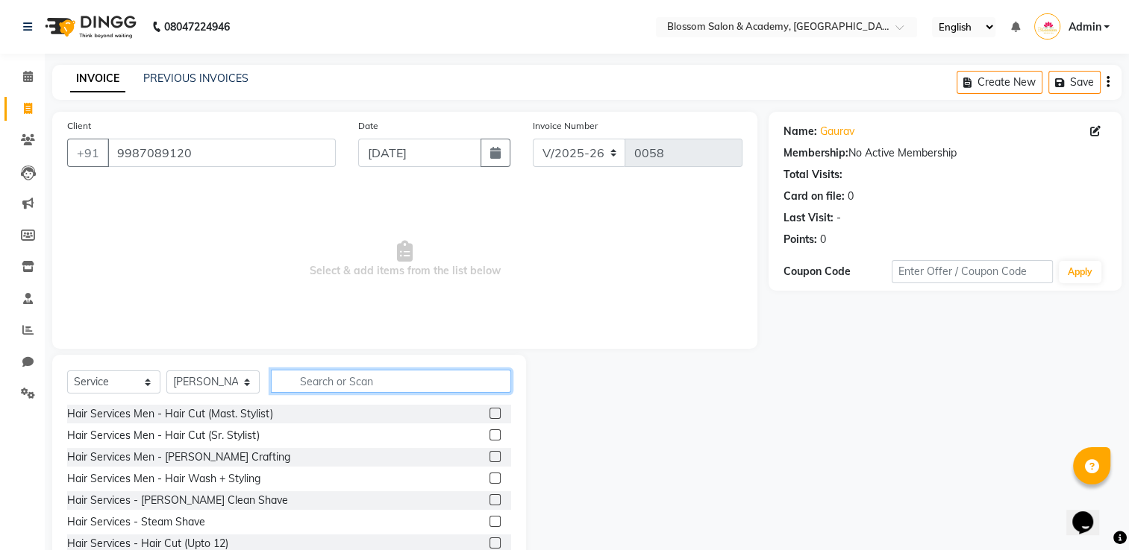
click at [316, 388] on input "text" at bounding box center [391, 381] width 240 height 23
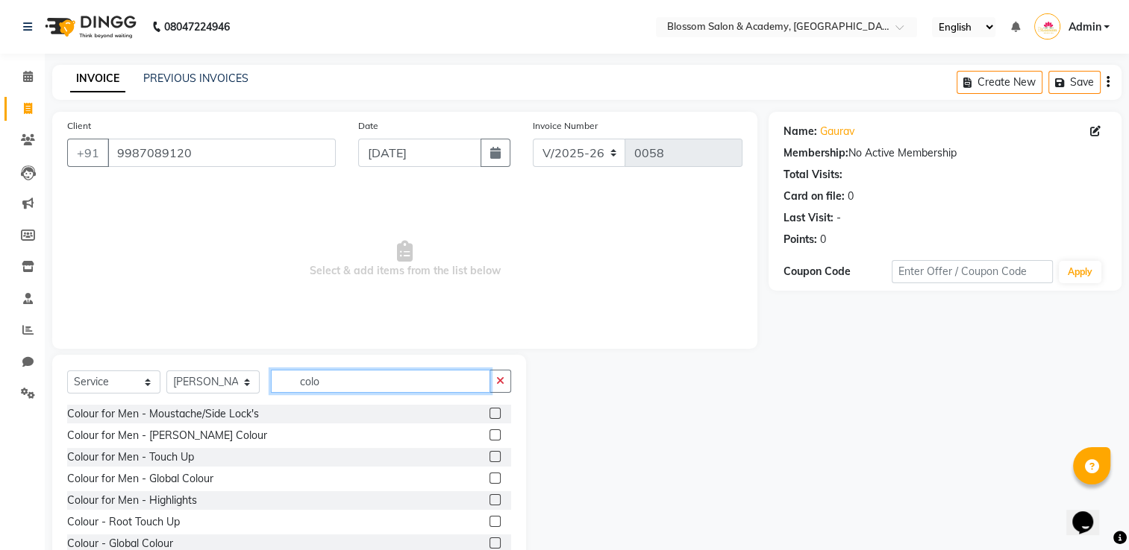
type input "colo"
click at [489, 474] on label at bounding box center [494, 478] width 11 height 11
click at [489, 474] on input "checkbox" at bounding box center [494, 479] width 10 height 10
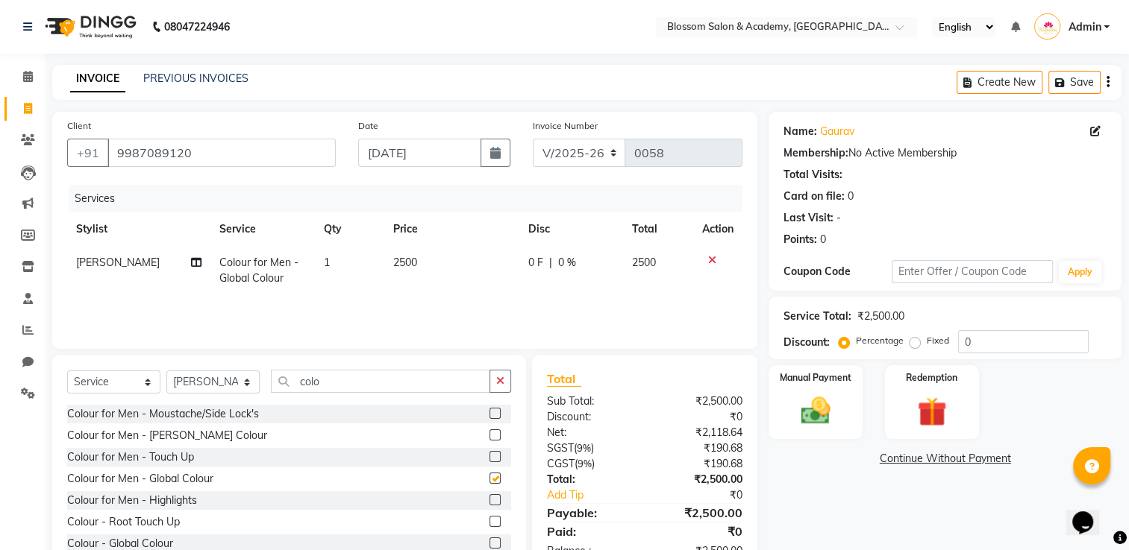
checkbox input "false"
click at [394, 253] on td "2500" at bounding box center [451, 270] width 135 height 49
select select "89743"
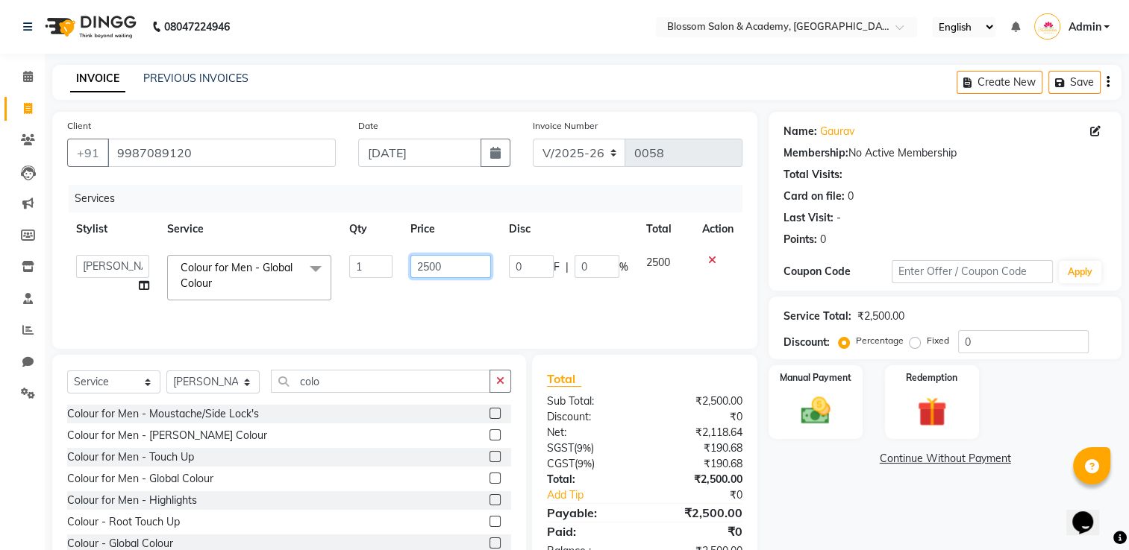
click at [421, 269] on input "2500" at bounding box center [450, 266] width 81 height 23
click at [430, 269] on input "2500" at bounding box center [450, 266] width 81 height 23
type input "1200"
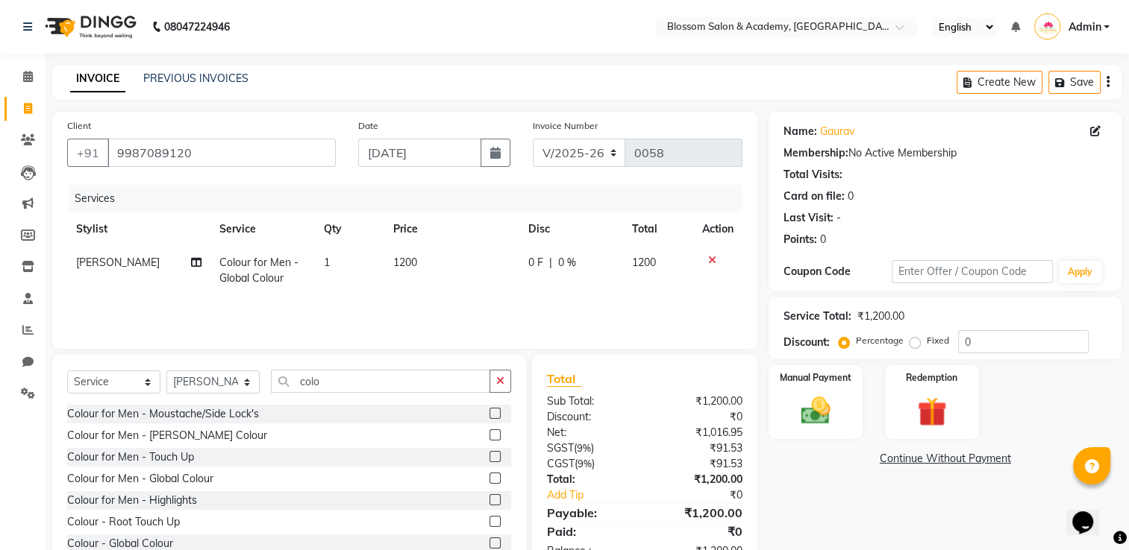
click at [826, 486] on div "Name: [PERSON_NAME] Membership: No Active Membership Total Visits: Card on file…" at bounding box center [950, 343] width 364 height 463
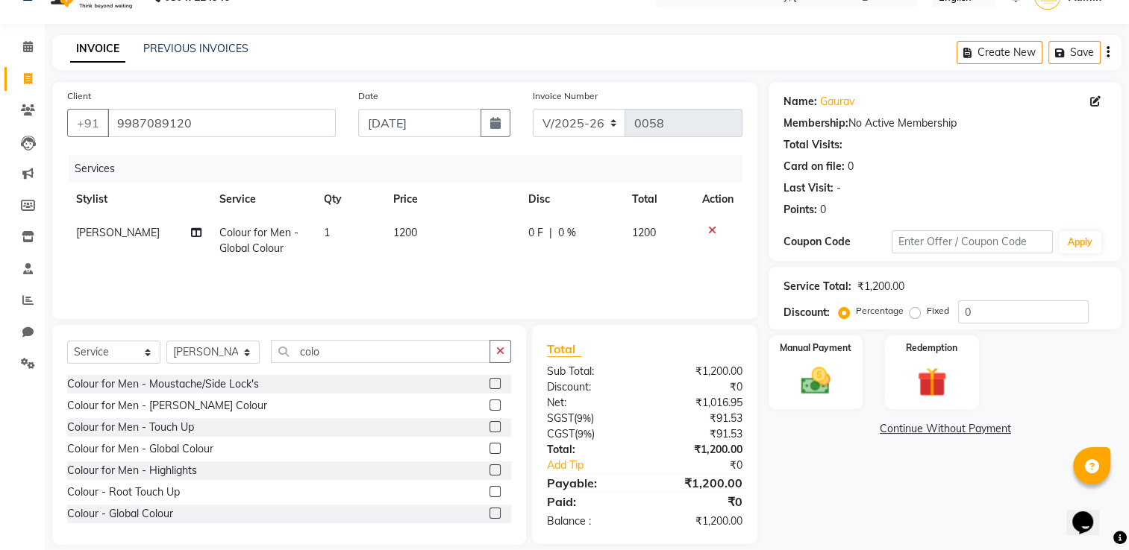
scroll to position [47, 0]
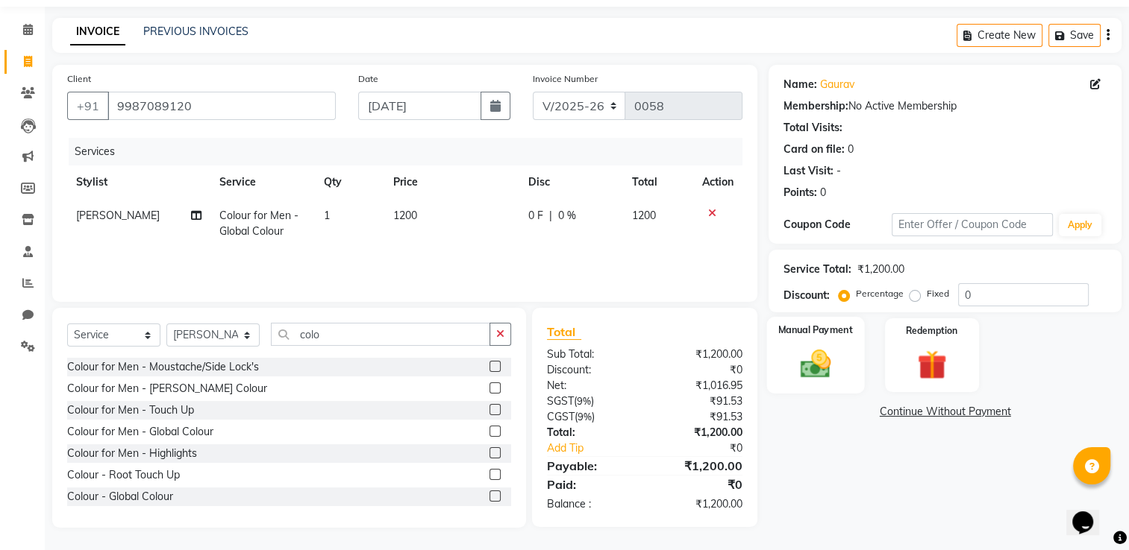
click at [833, 363] on img at bounding box center [816, 364] width 50 height 35
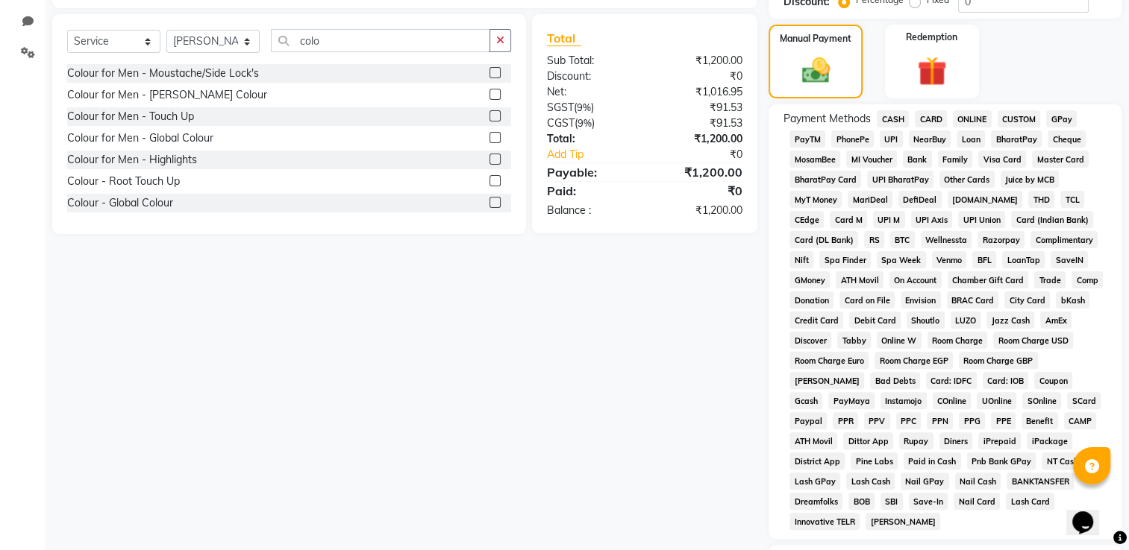
scroll to position [345, 0]
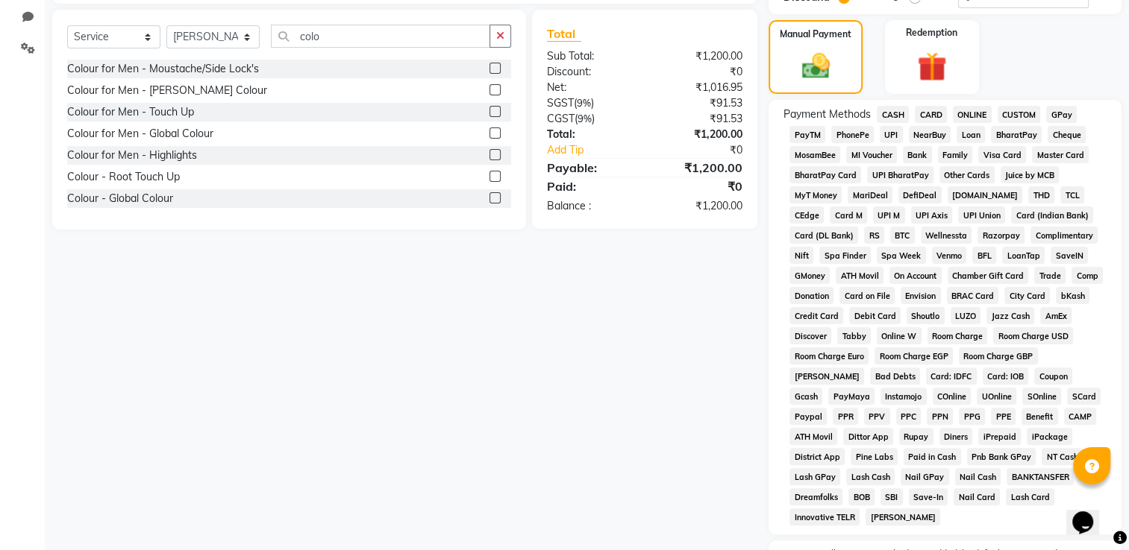
click at [1059, 111] on span "GPay" at bounding box center [1061, 114] width 31 height 17
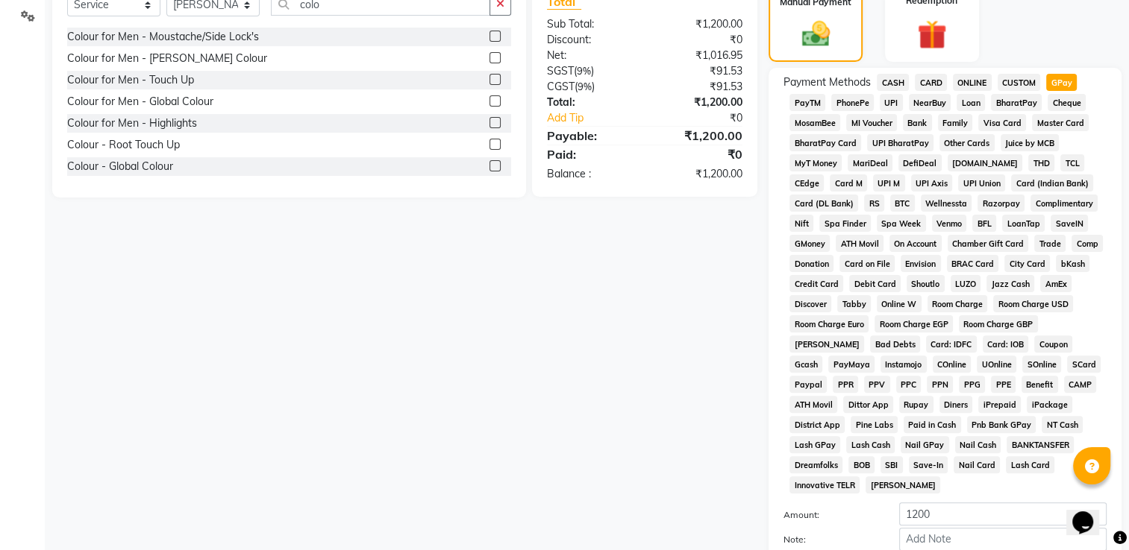
scroll to position [510, 0]
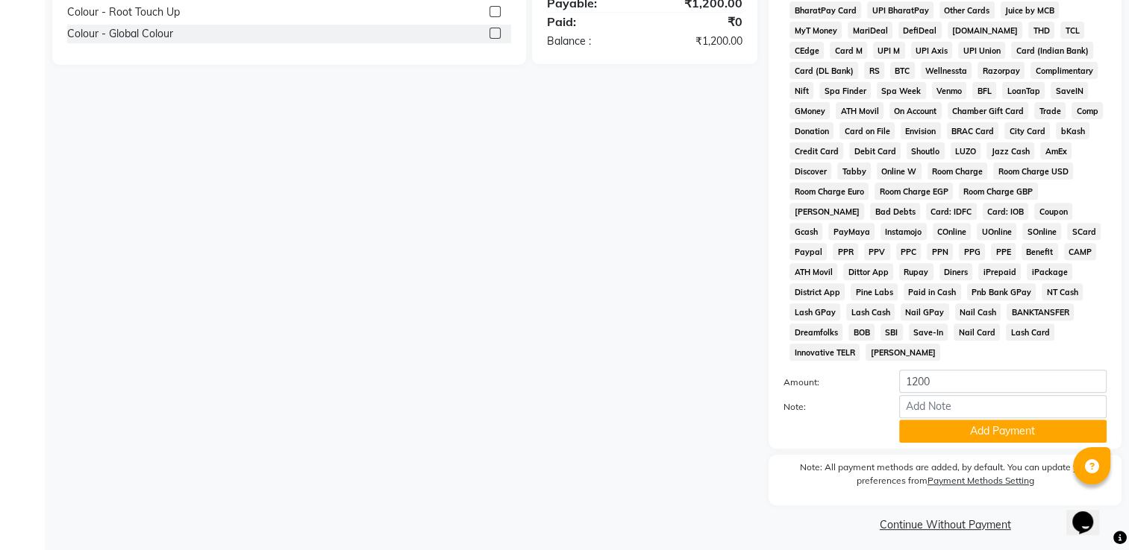
click at [979, 411] on div "Note:" at bounding box center [944, 407] width 345 height 25
click at [979, 425] on button "Add Payment" at bounding box center [1002, 431] width 207 height 23
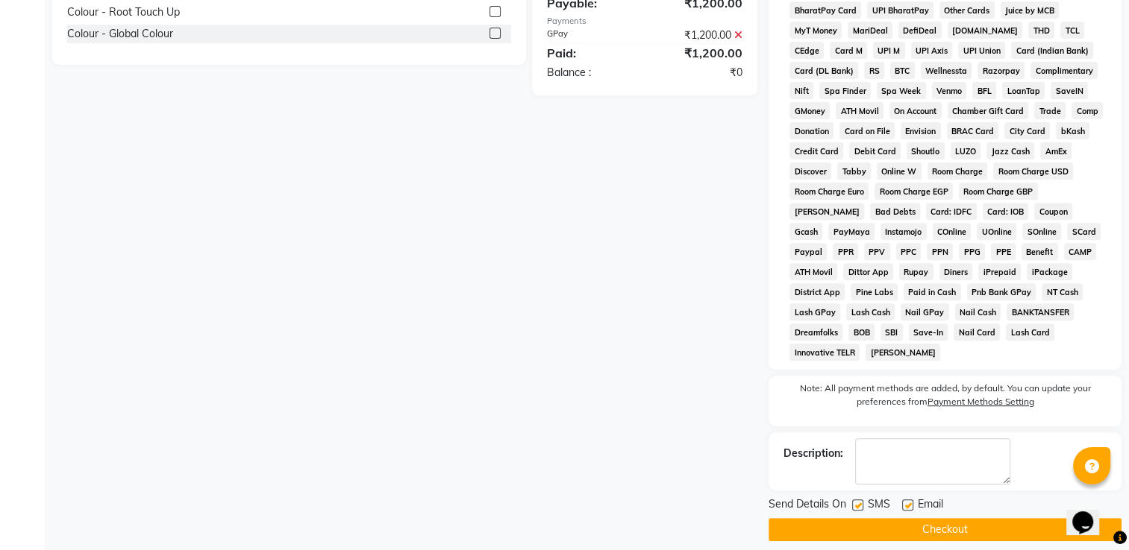
drag, startPoint x: 856, startPoint y: 497, endPoint x: 901, endPoint y: 498, distance: 44.8
click at [856, 500] on label at bounding box center [857, 505] width 11 height 11
click at [856, 501] on input "checkbox" at bounding box center [857, 506] width 10 height 10
checkbox input "false"
click at [905, 500] on label at bounding box center [907, 505] width 11 height 11
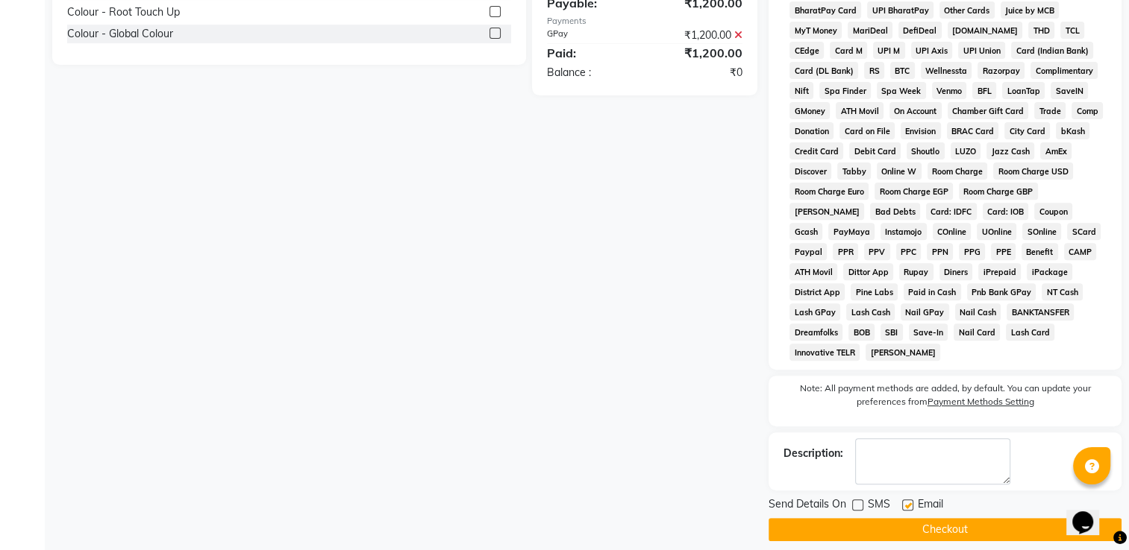
click at [905, 501] on input "checkbox" at bounding box center [907, 506] width 10 height 10
checkbox input "false"
click at [889, 527] on button "Checkout" at bounding box center [944, 529] width 353 height 23
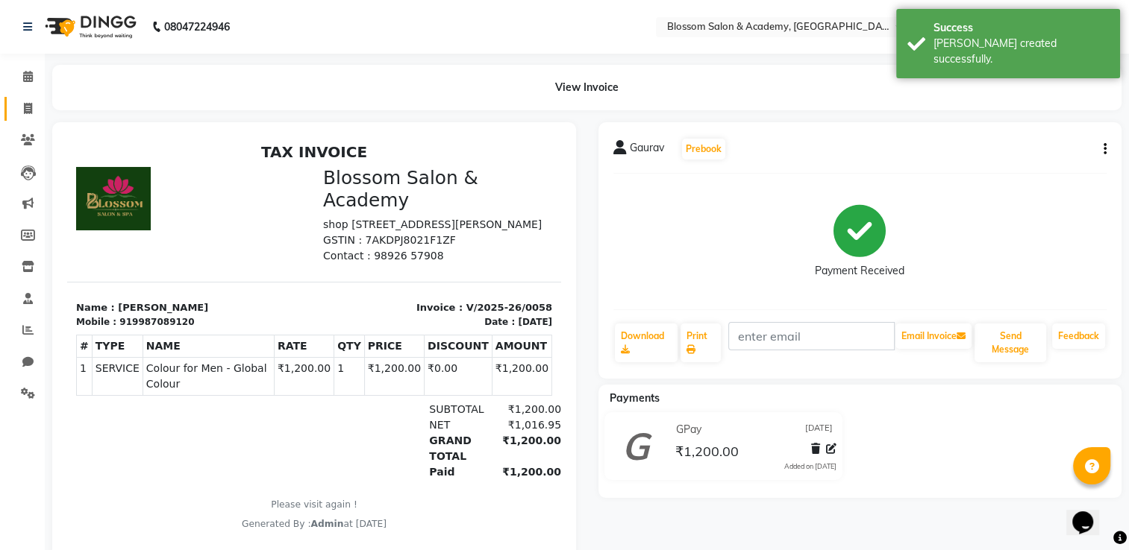
drag, startPoint x: 27, startPoint y: 110, endPoint x: 39, endPoint y: 112, distance: 12.0
click at [27, 110] on icon at bounding box center [28, 108] width 8 height 11
select select "service"
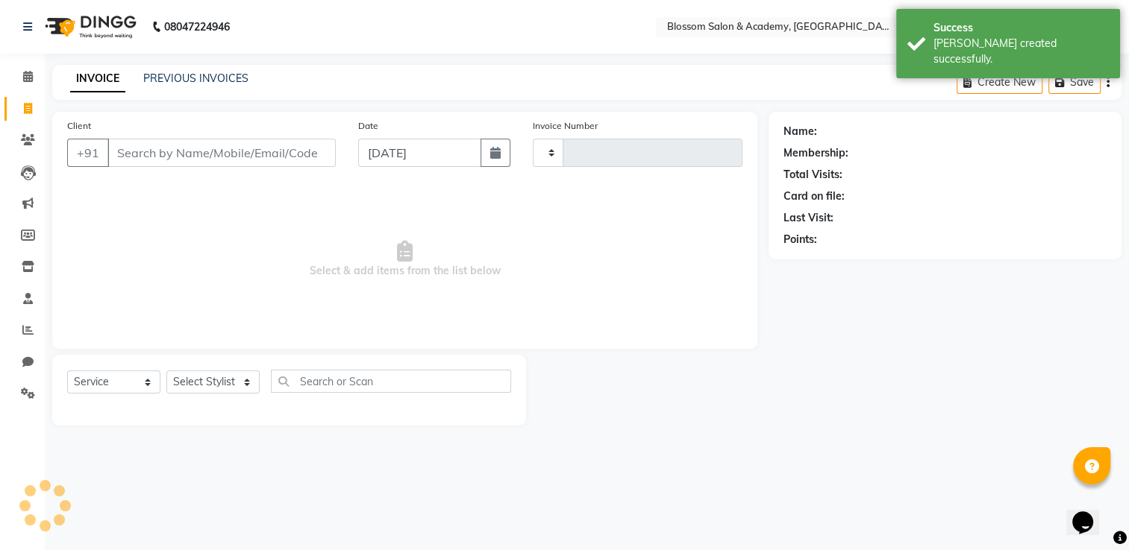
type input "0059"
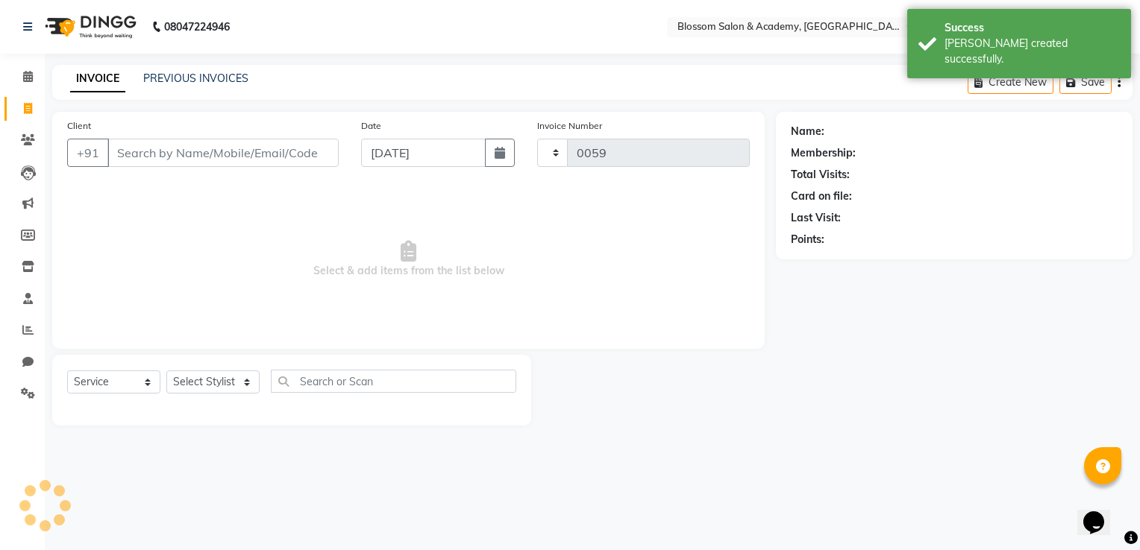
select select "8887"
click at [29, 79] on icon at bounding box center [28, 76] width 10 height 11
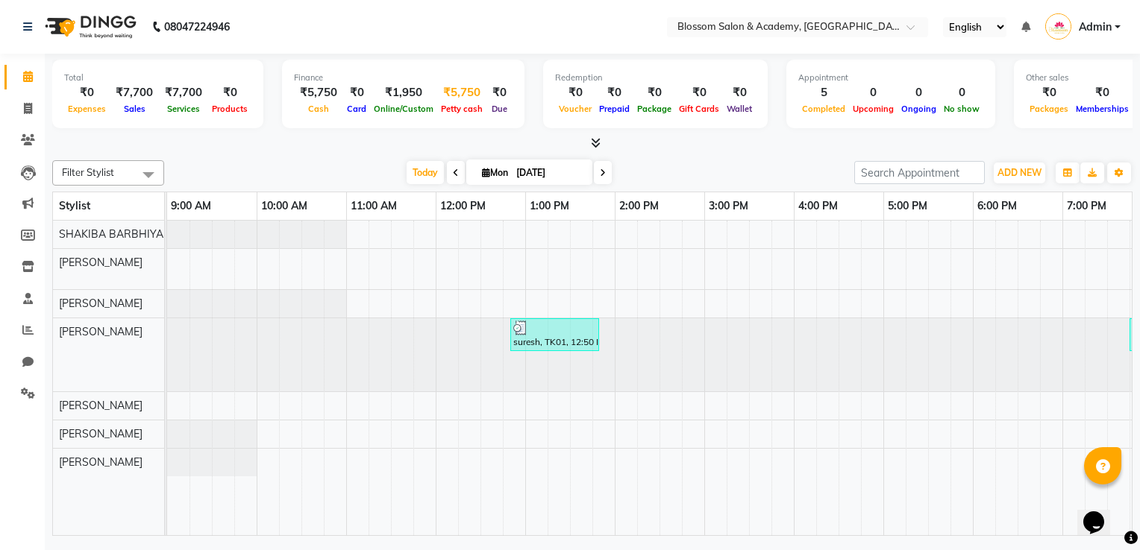
click at [461, 99] on div "₹5,750" at bounding box center [461, 92] width 49 height 17
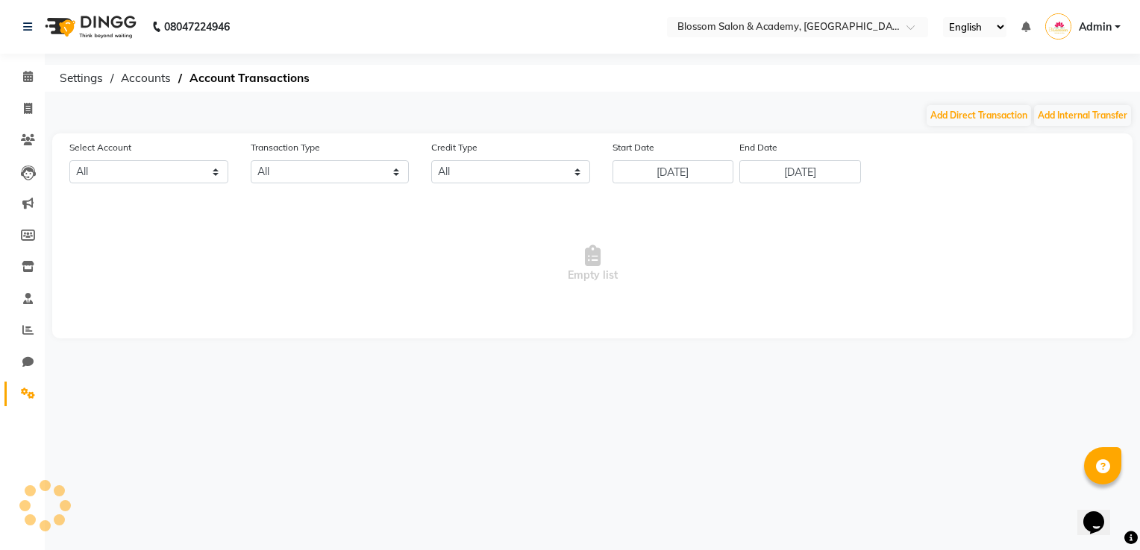
select select "8107"
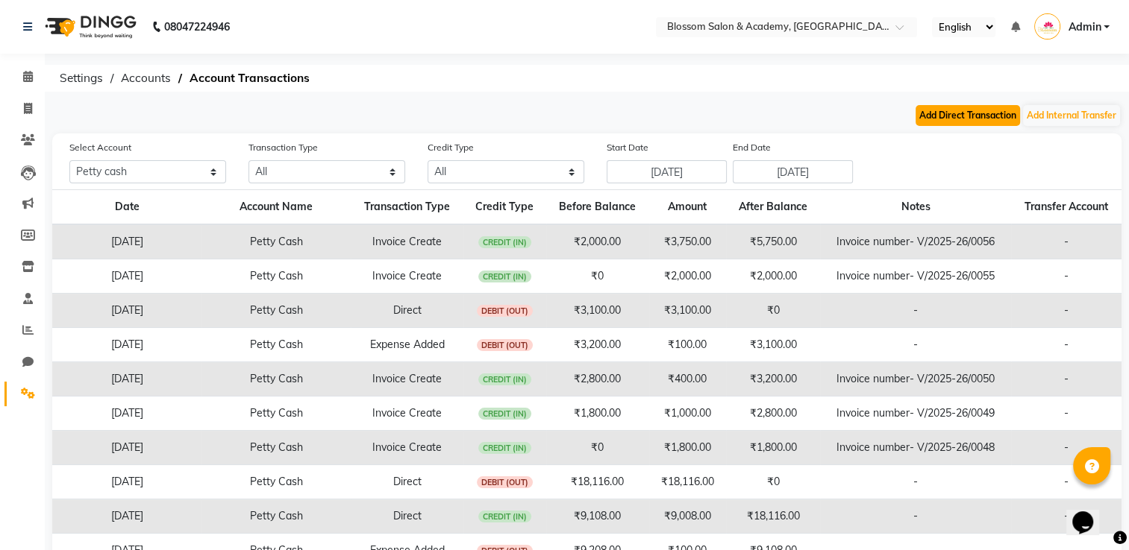
click at [935, 121] on button "Add Direct Transaction" at bounding box center [967, 115] width 104 height 21
select select "direct"
select select "8107"
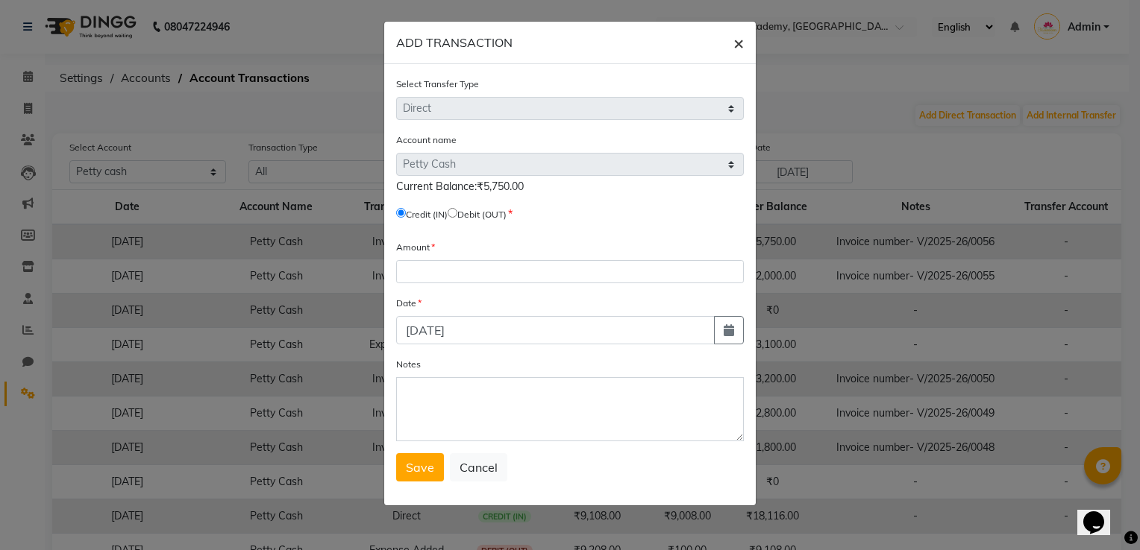
click at [740, 45] on span "×" at bounding box center [738, 42] width 10 height 22
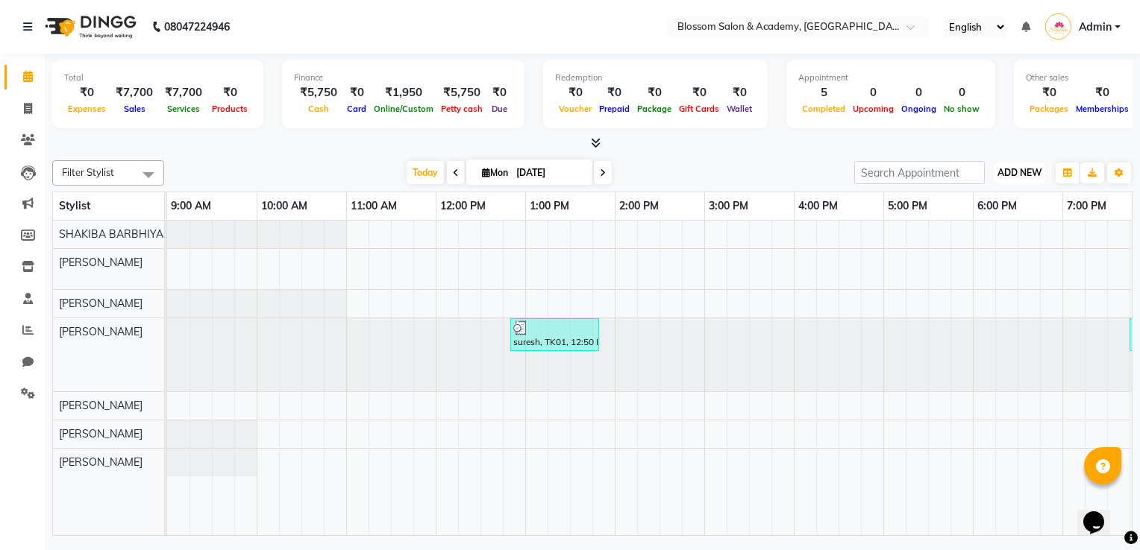
drag, startPoint x: 1034, startPoint y: 174, endPoint x: 1023, endPoint y: 181, distance: 12.4
click at [1033, 174] on span "ADD NEW" at bounding box center [1019, 172] width 44 height 11
click at [979, 236] on link "Add Expense" at bounding box center [985, 239] width 118 height 19
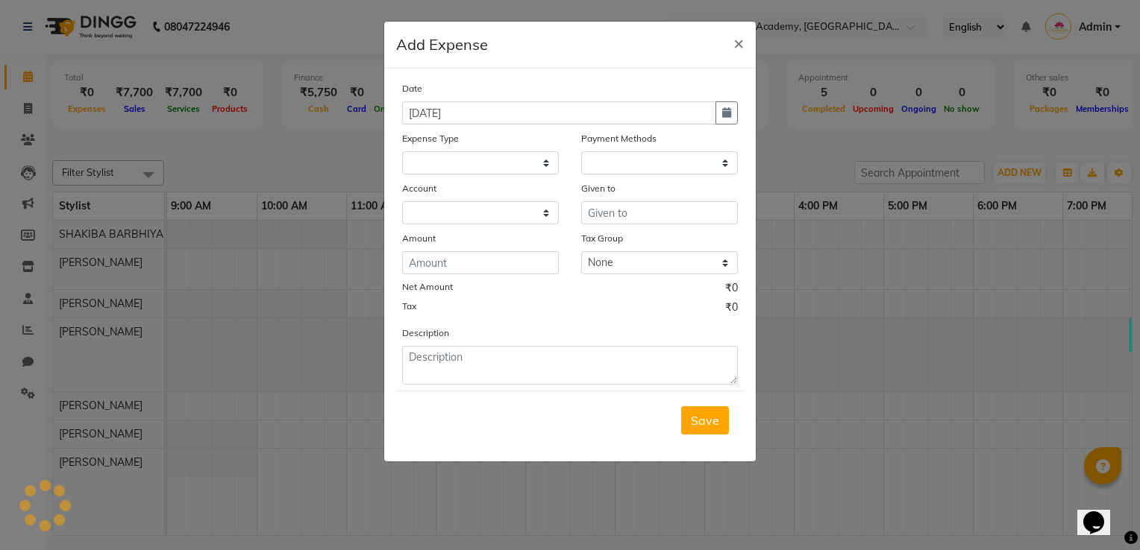
select select "1"
select select "8107"
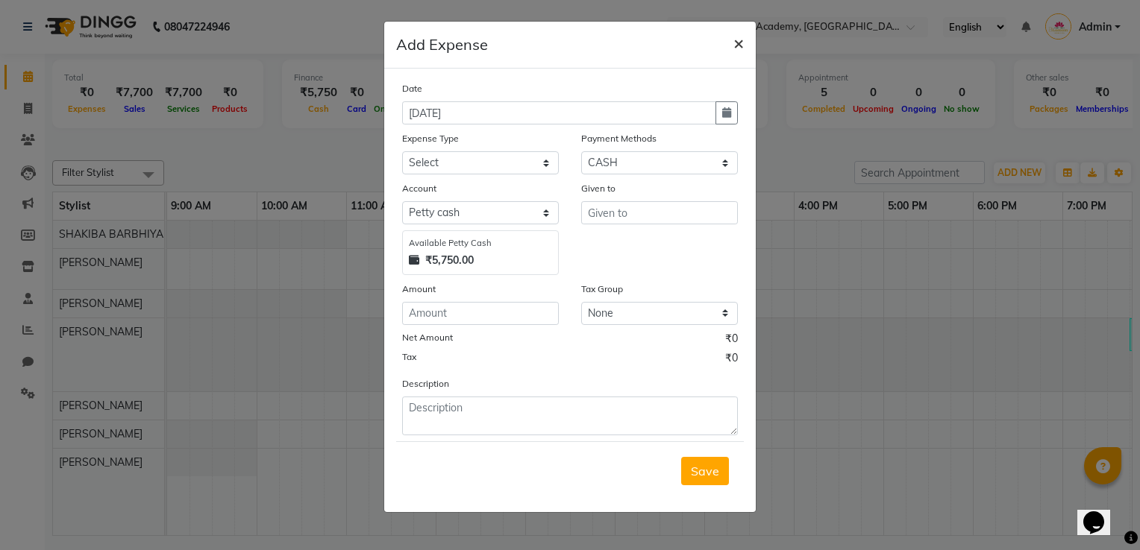
click at [734, 37] on span "×" at bounding box center [738, 42] width 10 height 22
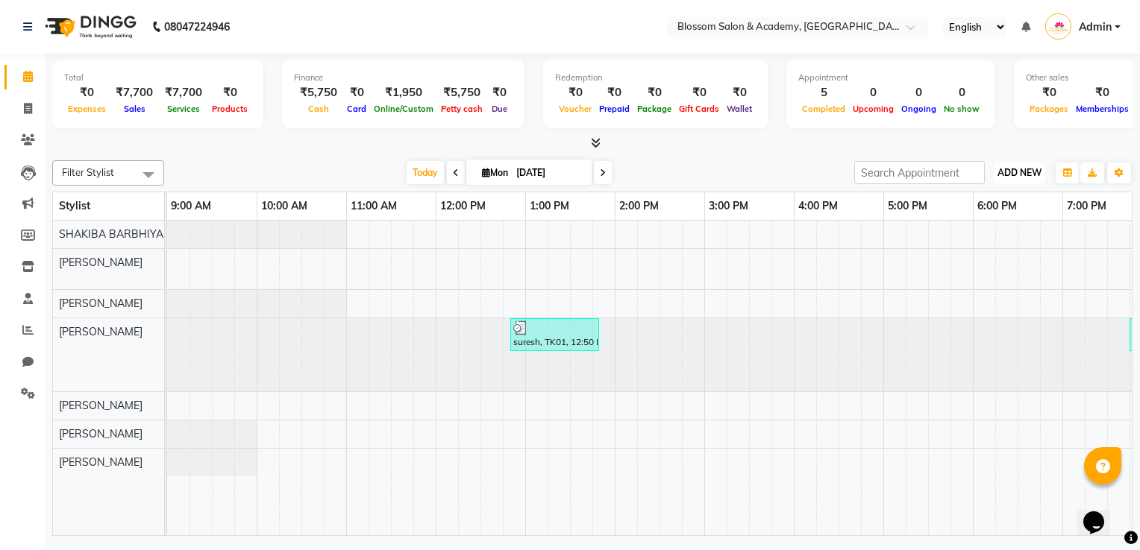
click at [1035, 172] on span "ADD NEW" at bounding box center [1019, 172] width 44 height 11
click at [975, 245] on link "Add Expense" at bounding box center [985, 239] width 118 height 19
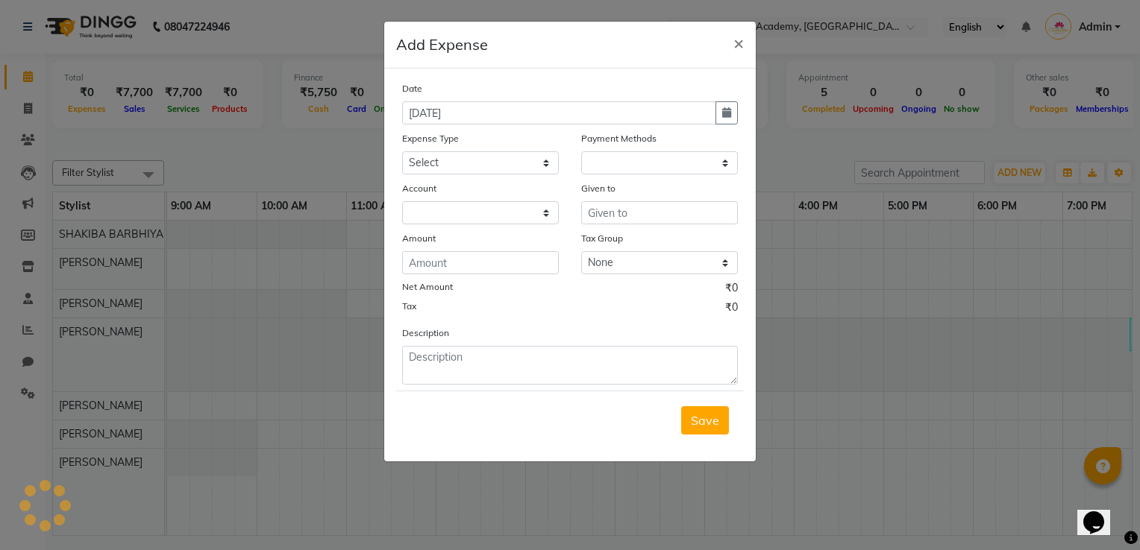
select select "1"
select select "8107"
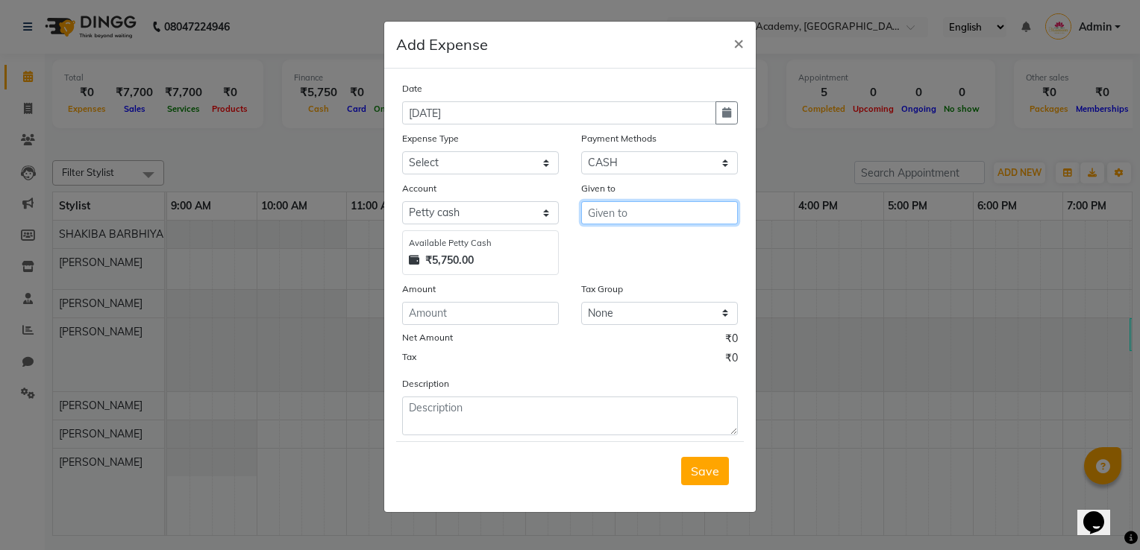
click at [609, 218] on input "text" at bounding box center [659, 212] width 157 height 23
type input "150"
drag, startPoint x: 521, startPoint y: 166, endPoint x: 524, endPoint y: 177, distance: 10.9
click at [521, 166] on select "Select Advance Salary Bank charges Car maintenance Cash transfer to bank Cash t…" at bounding box center [480, 162] width 157 height 23
select select "18"
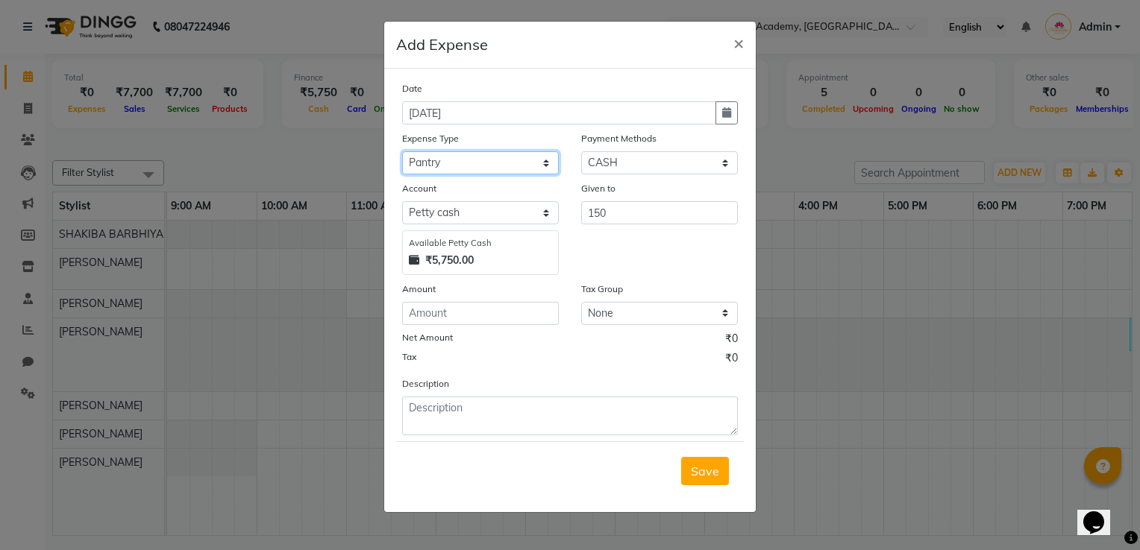
click at [402, 153] on select "Select Advance Salary Bank charges Car maintenance Cash transfer to bank Cash t…" at bounding box center [480, 162] width 157 height 23
click at [633, 227] on div "Given to 150" at bounding box center [659, 228] width 179 height 95
click at [618, 201] on div "Given to" at bounding box center [659, 191] width 157 height 21
click at [619, 213] on input "150" at bounding box center [659, 212] width 157 height 23
type input "1"
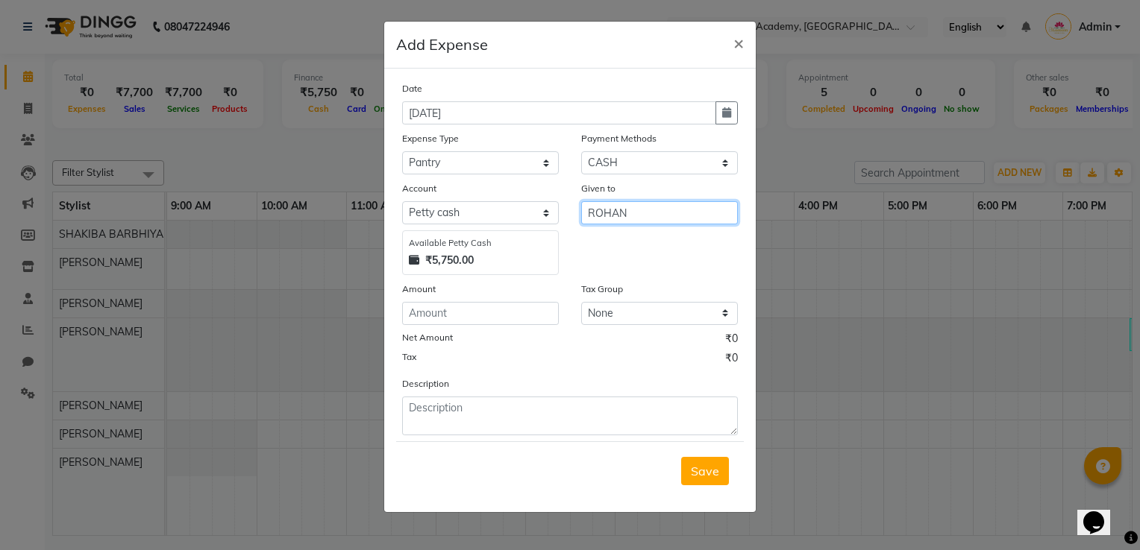
type input "ROHAN"
click at [481, 320] on input "number" at bounding box center [480, 313] width 157 height 23
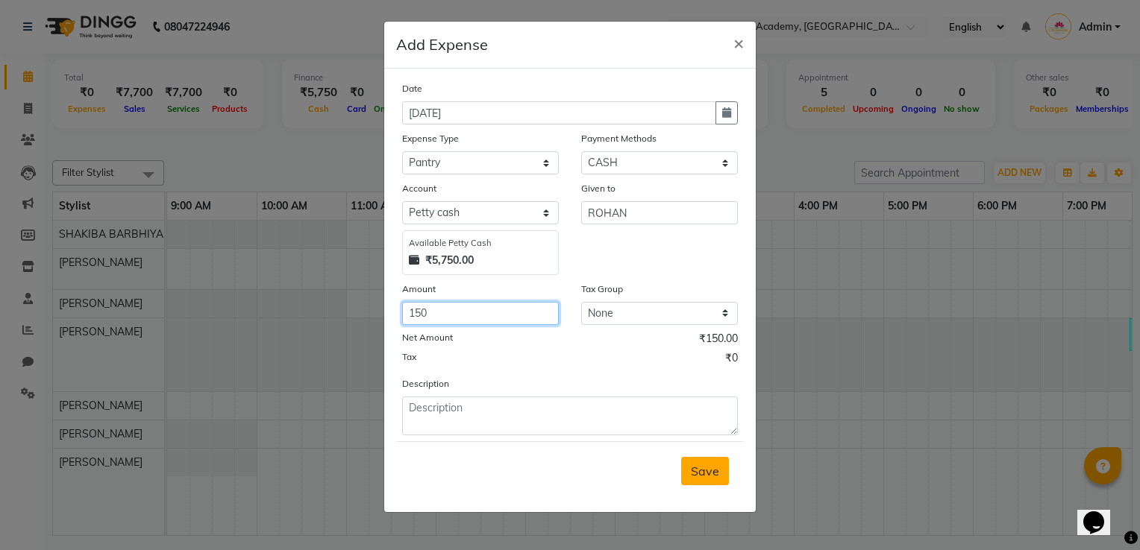
type input "150"
click at [713, 479] on span "Save" at bounding box center [705, 471] width 28 height 15
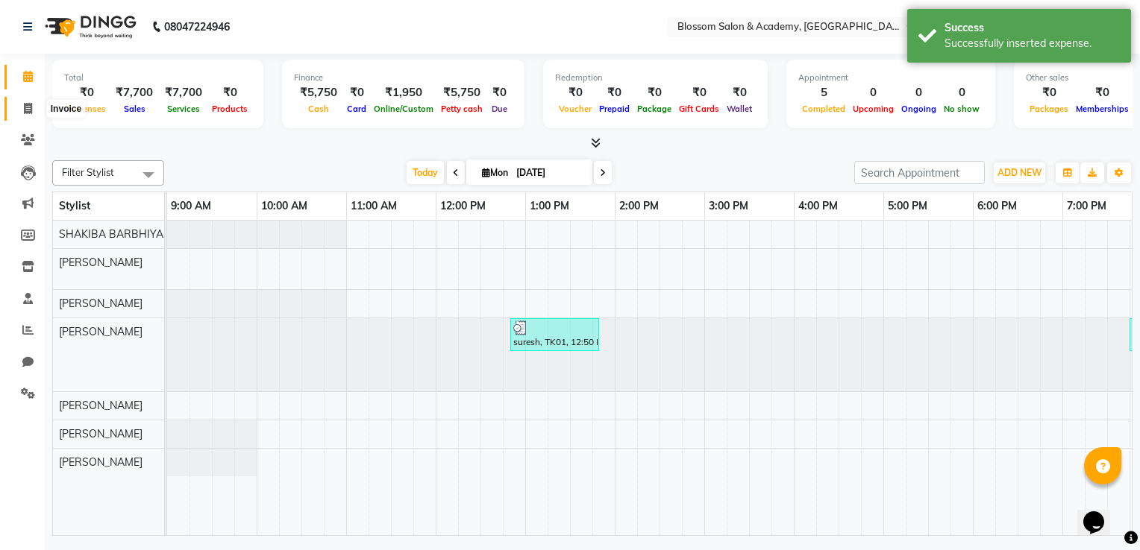
click at [27, 114] on icon at bounding box center [28, 108] width 8 height 11
select select "service"
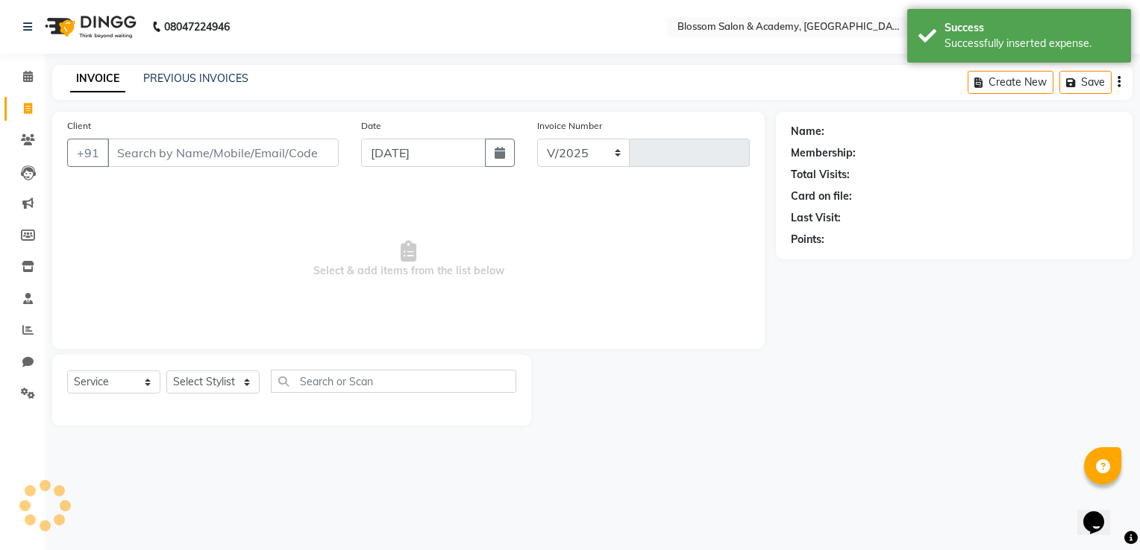
select select "8887"
type input "0059"
click at [27, 79] on icon at bounding box center [28, 76] width 10 height 11
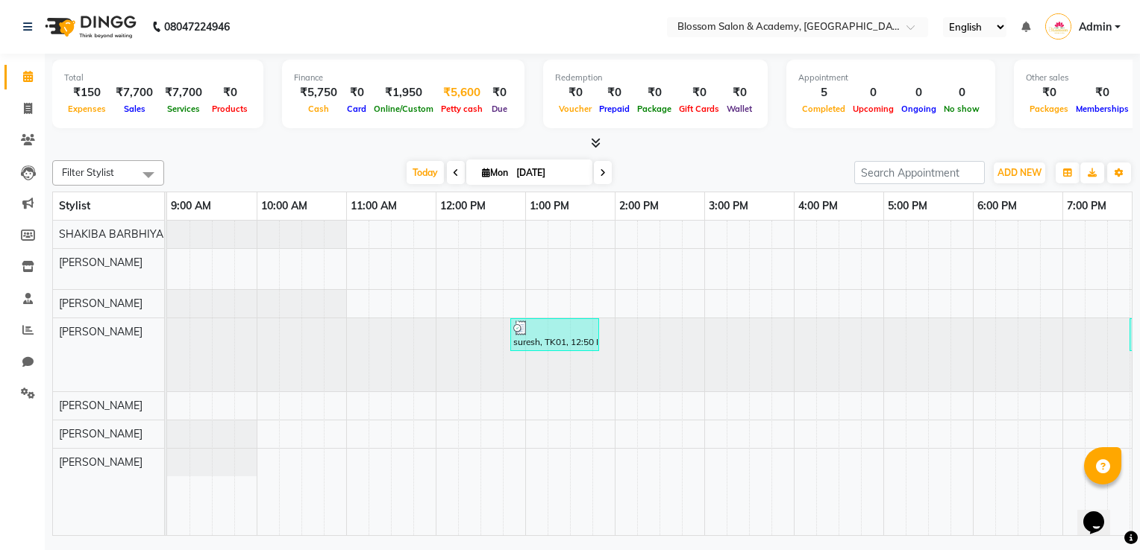
click at [449, 98] on div "₹5,600" at bounding box center [461, 92] width 49 height 17
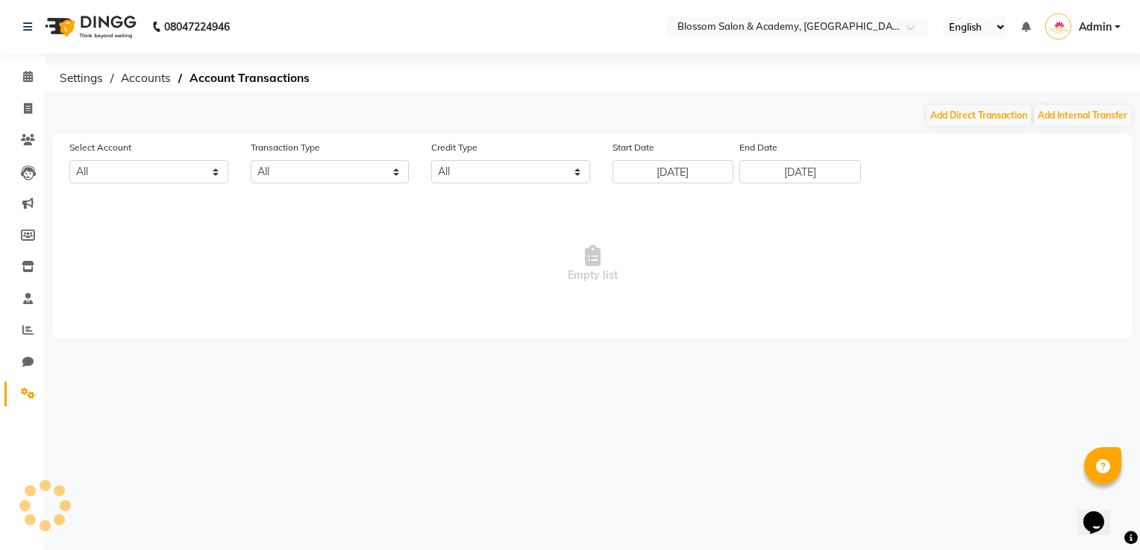
select select "8107"
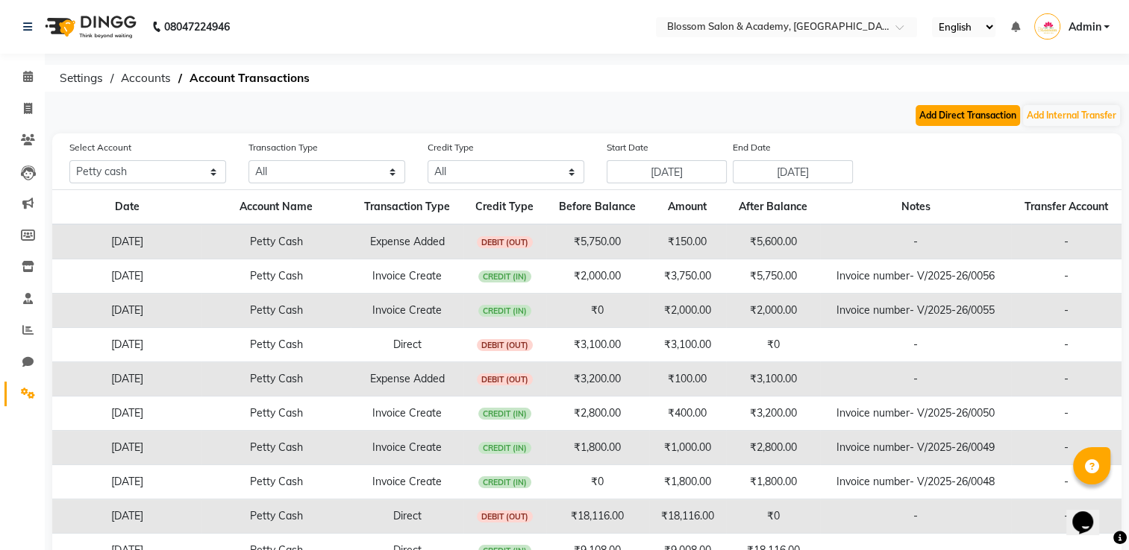
click at [928, 113] on button "Add Direct Transaction" at bounding box center [967, 115] width 104 height 21
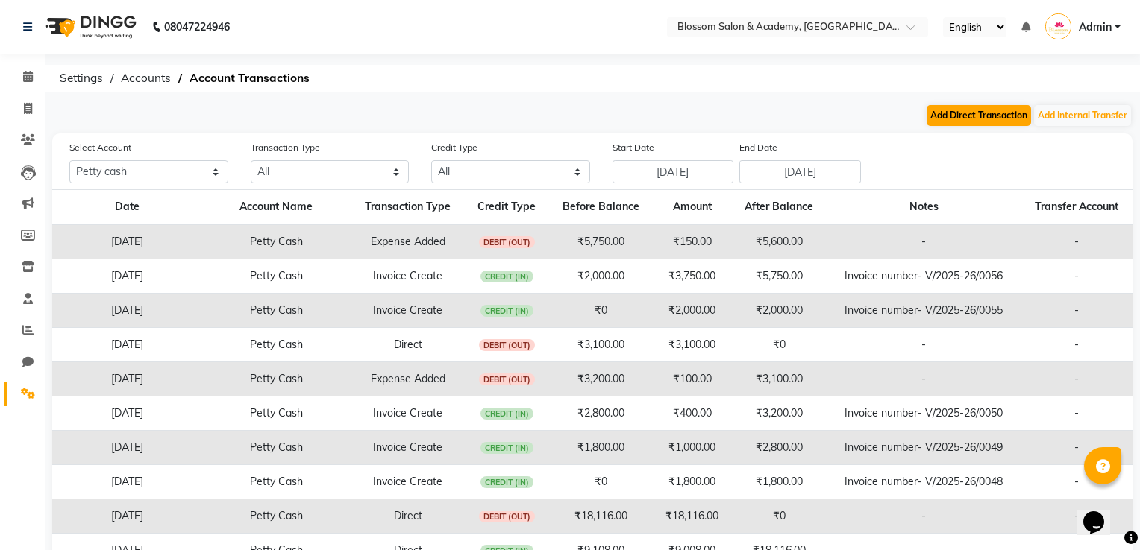
select select "direct"
select select "8107"
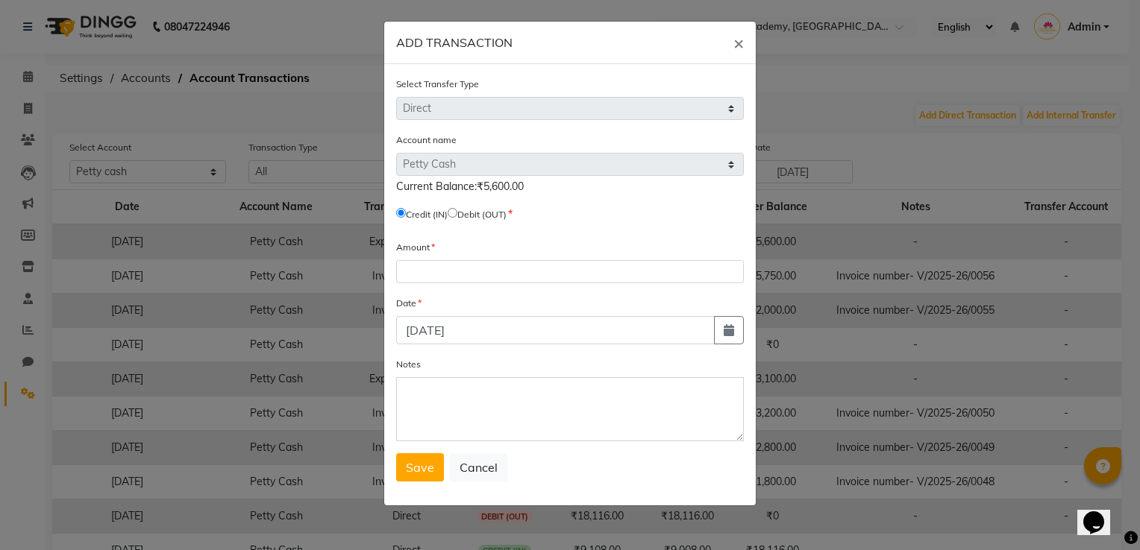
click at [457, 216] on input "radio" at bounding box center [453, 213] width 10 height 10
radio input "true"
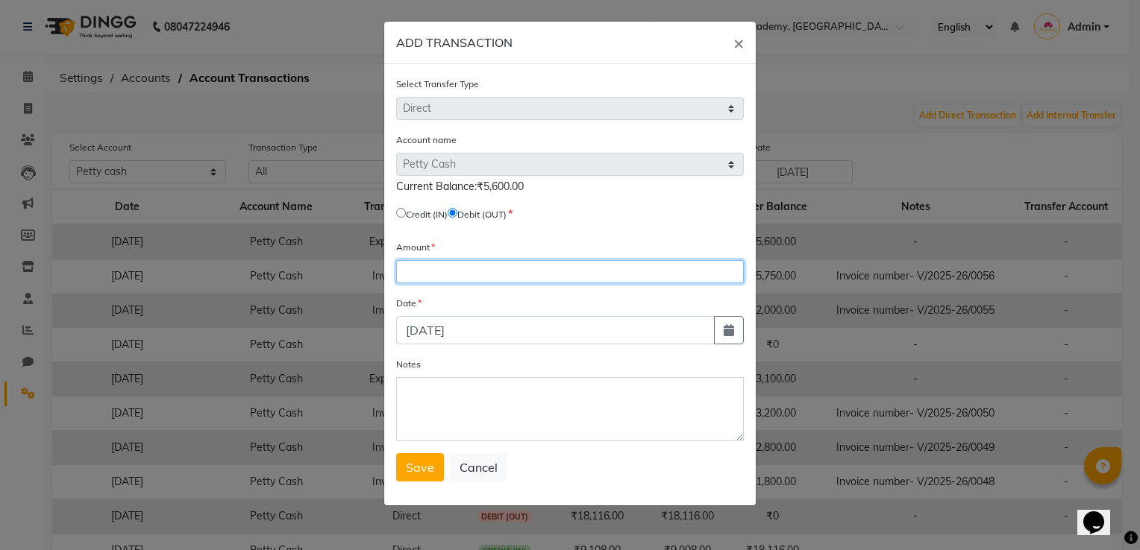
click at [450, 263] on input "number" at bounding box center [570, 271] width 348 height 23
type input "5600"
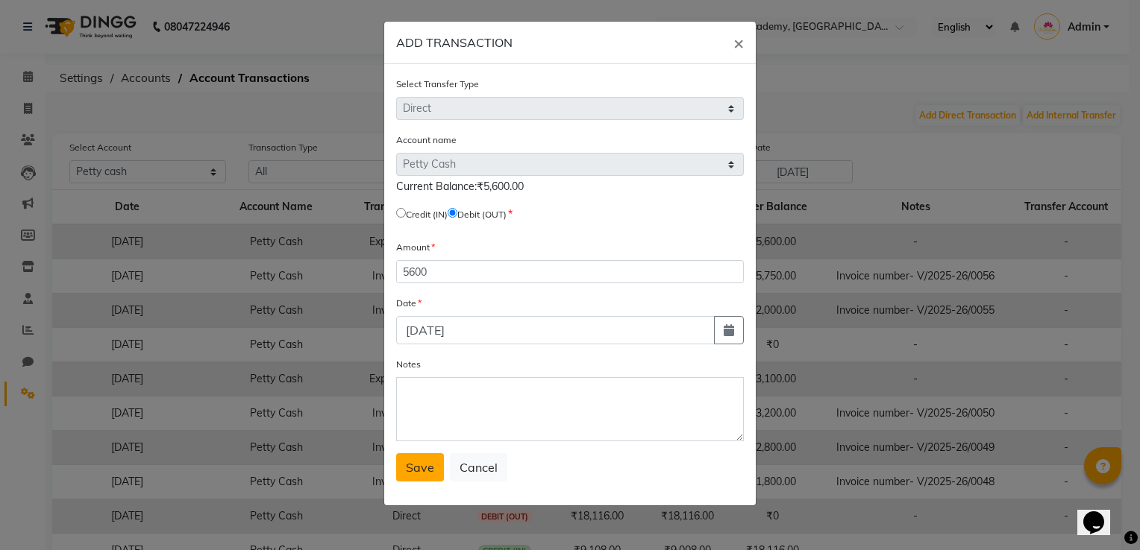
click at [419, 465] on span "Save" at bounding box center [420, 467] width 28 height 15
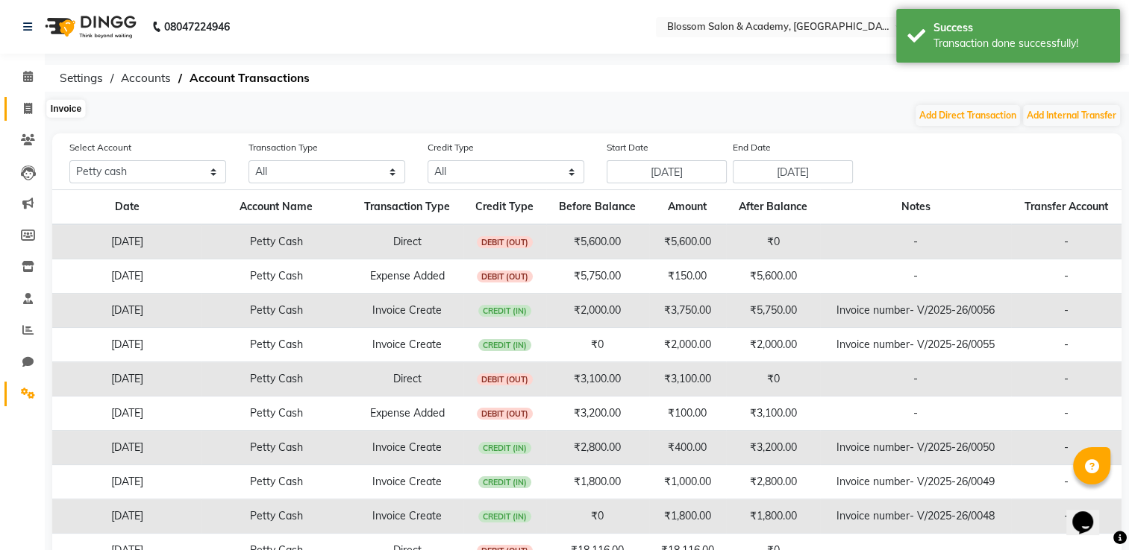
click at [25, 104] on icon at bounding box center [28, 108] width 8 height 11
select select "service"
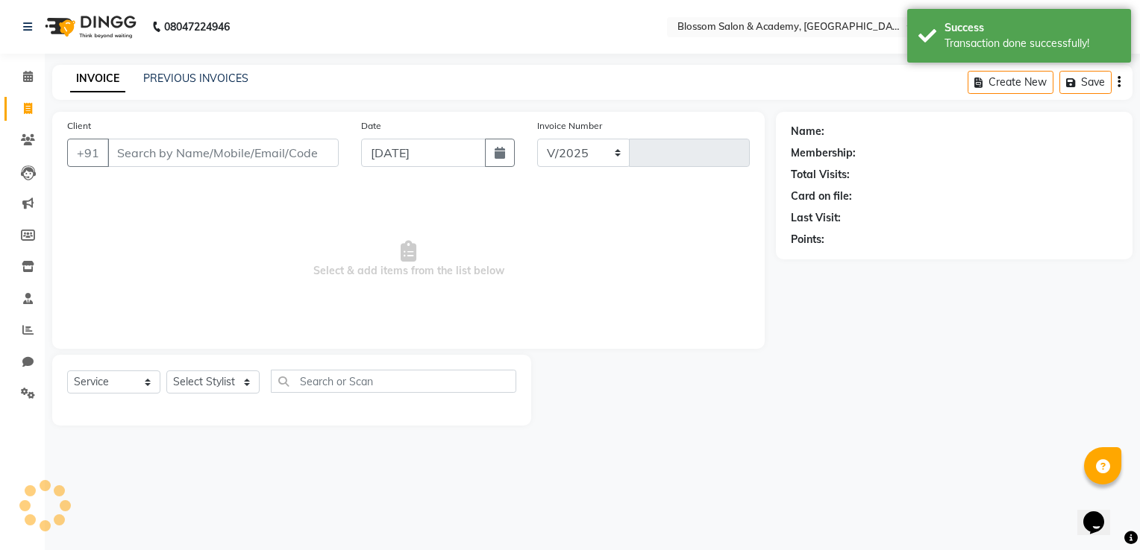
select select "8887"
type input "0059"
click at [34, 72] on span at bounding box center [28, 77] width 26 height 17
